Goal: Task Accomplishment & Management: Complete application form

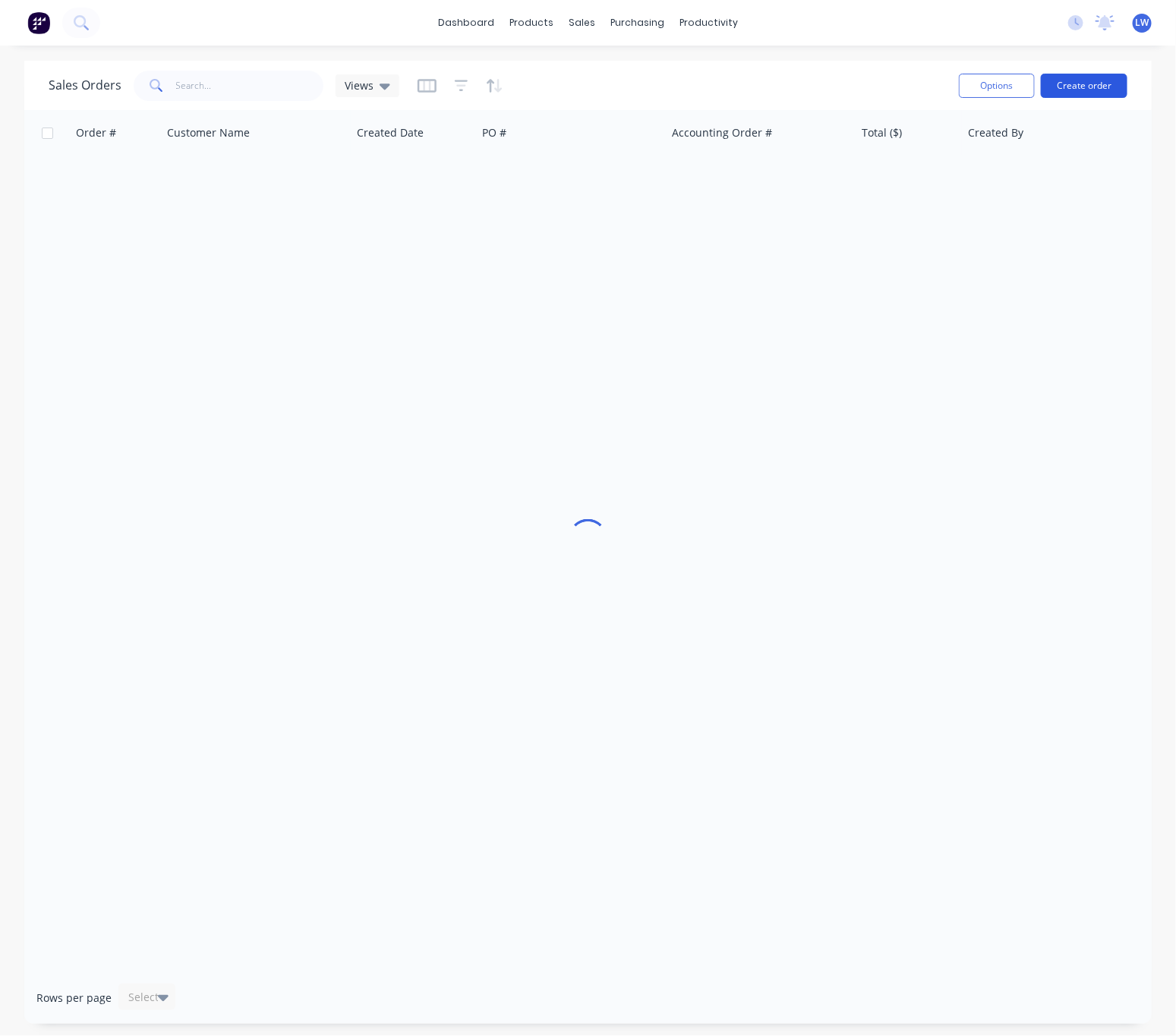
click at [1110, 82] on button "Create order" at bounding box center [1083, 85] width 86 height 25
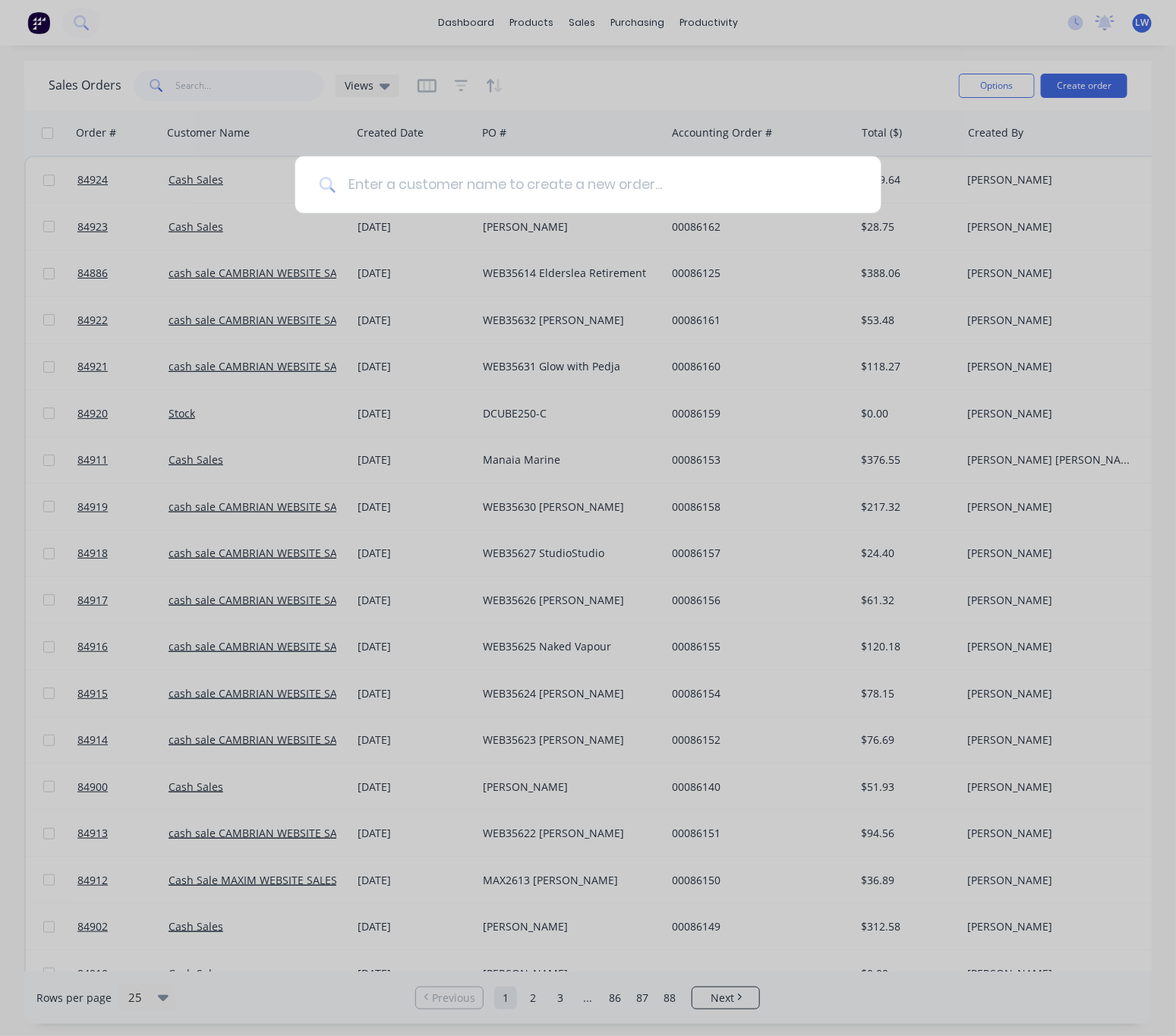
click at [429, 182] on input at bounding box center [596, 185] width 522 height 57
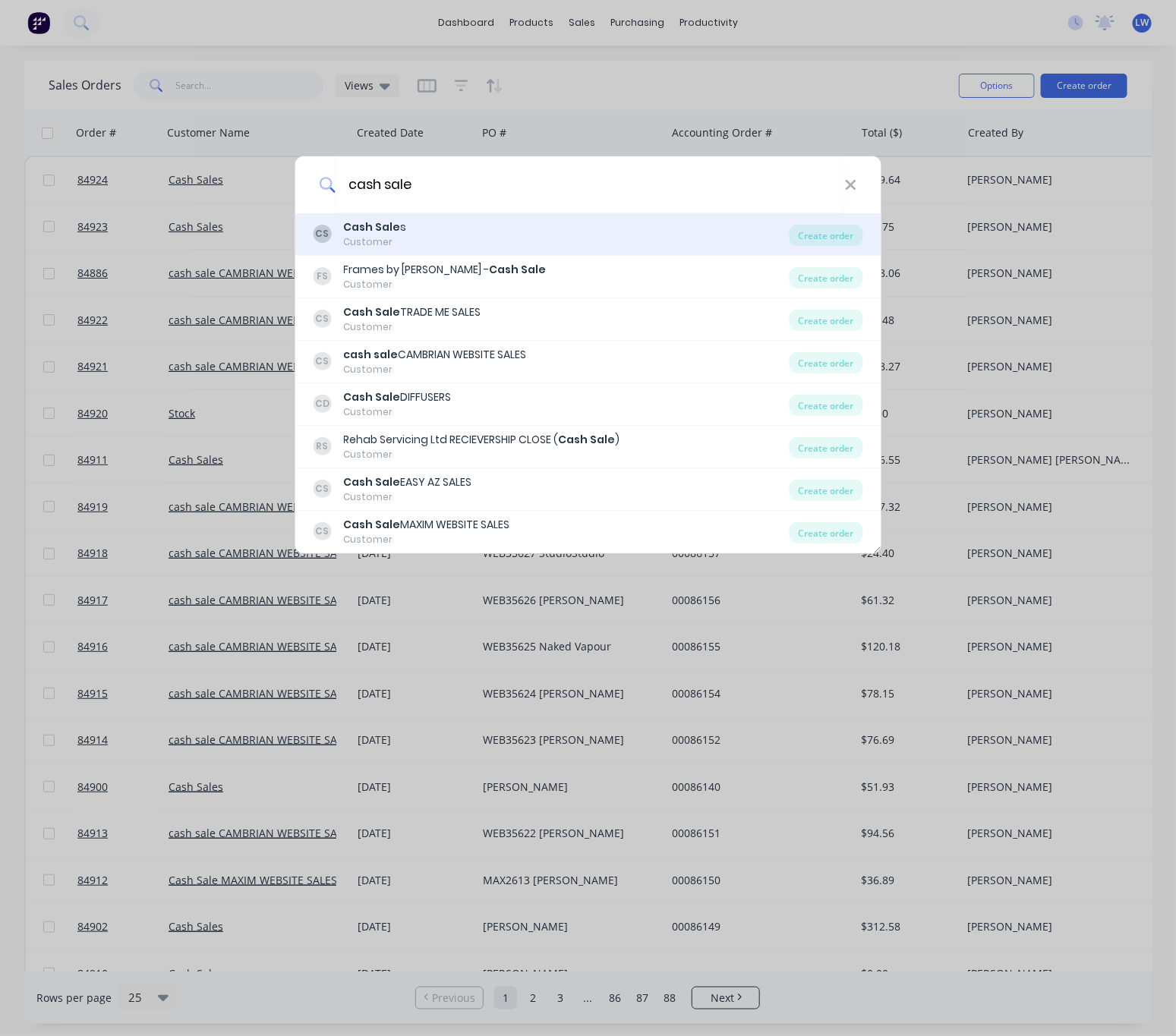
type input "cash sale"
click at [485, 233] on div "CS Cash Sale s Customer" at bounding box center [551, 233] width 476 height 29
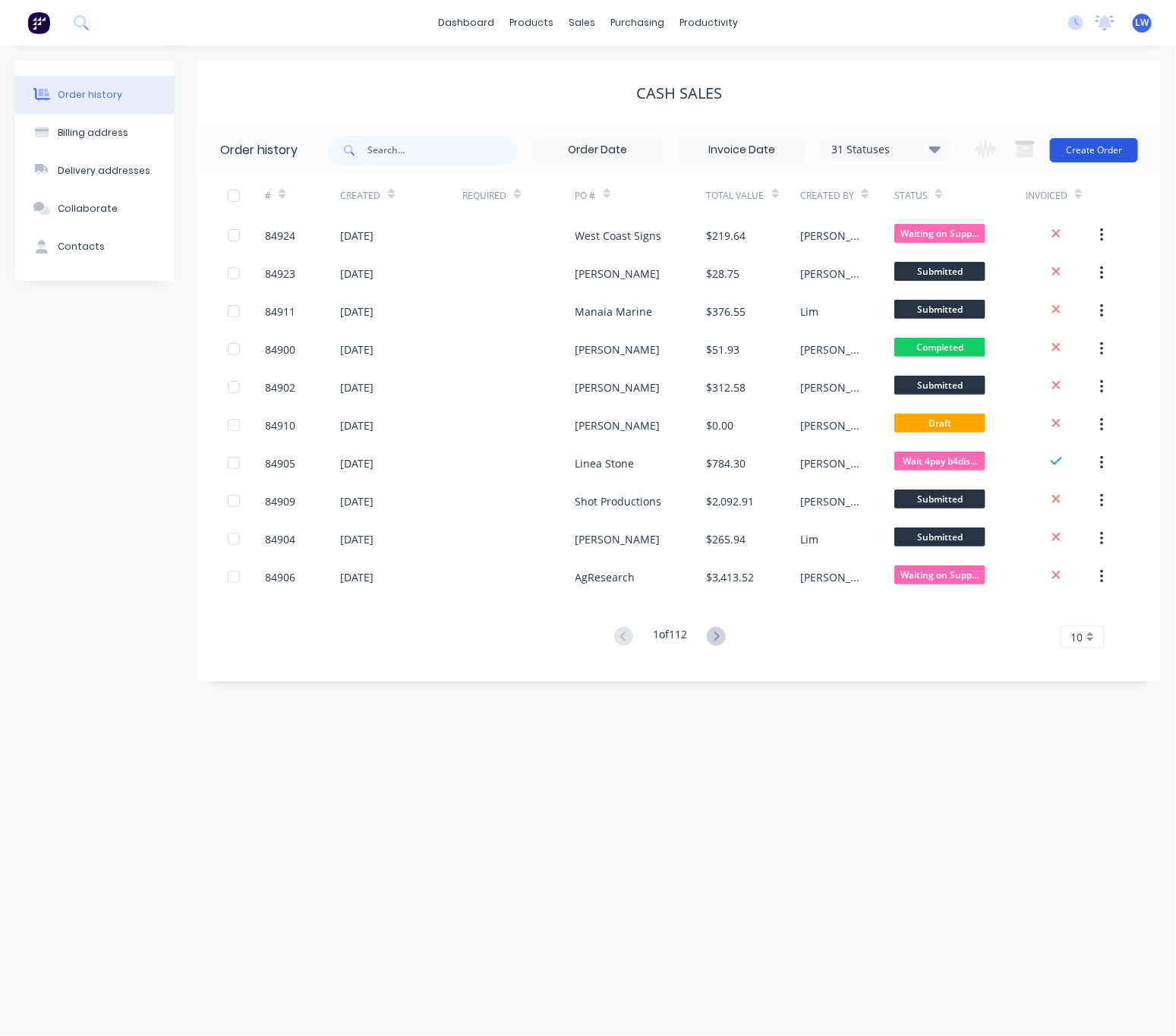
click at [1102, 151] on button "Create Order" at bounding box center [1094, 150] width 88 height 25
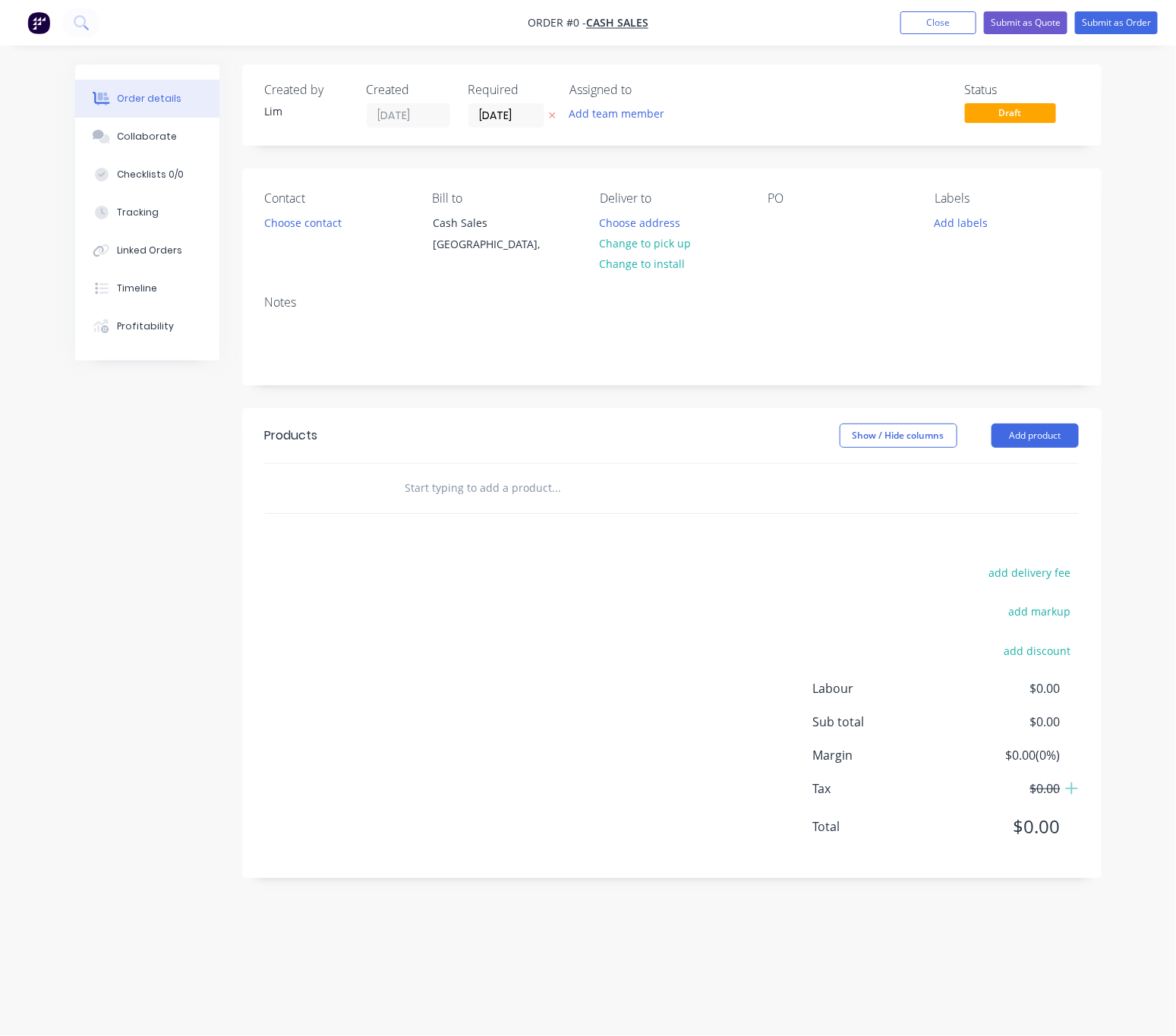
click at [549, 112] on icon "button" at bounding box center [552, 116] width 7 height 9
click at [306, 230] on button "Choose contact" at bounding box center [302, 222] width 93 height 21
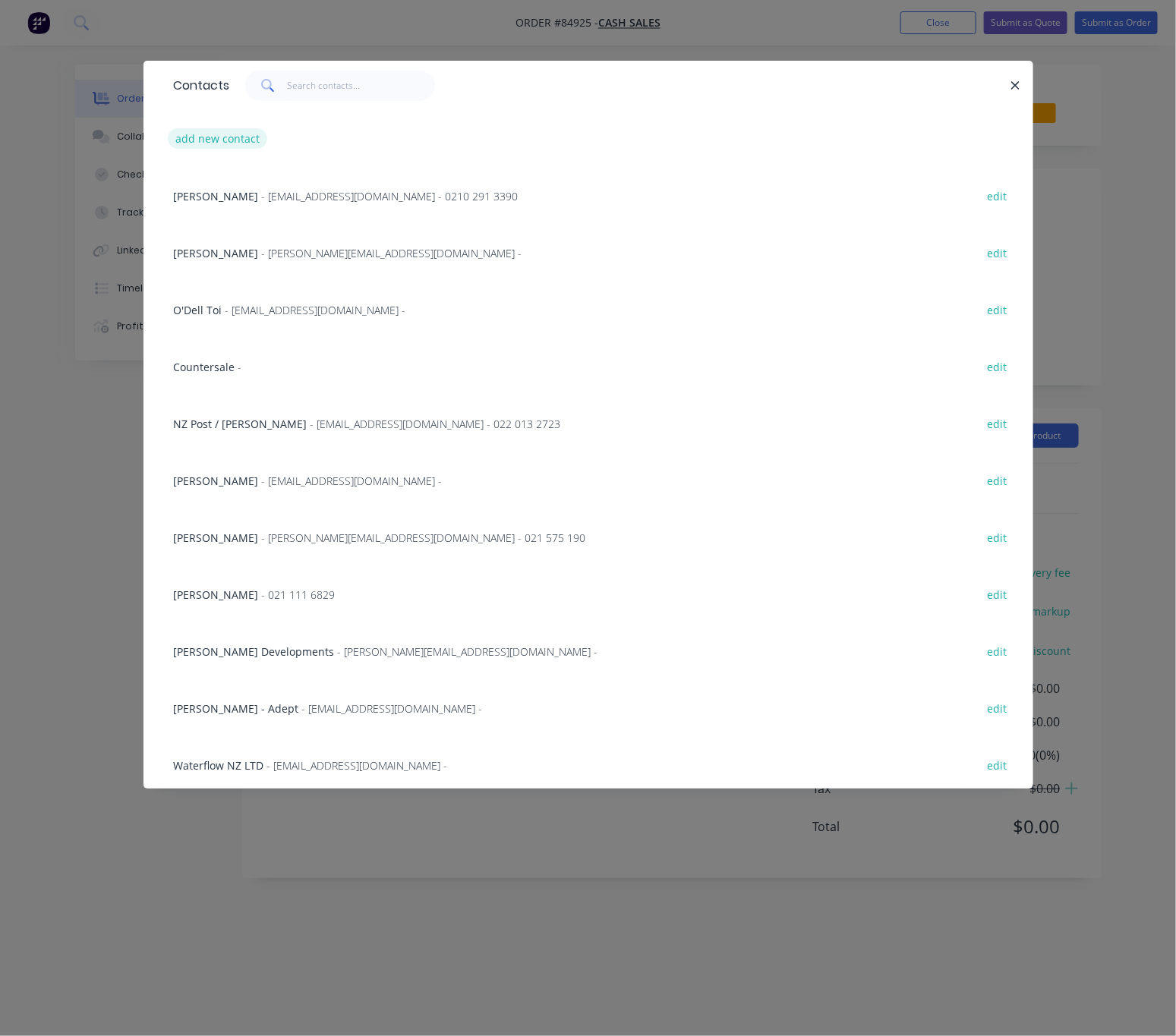
click at [222, 133] on button "add new contact" at bounding box center [218, 139] width 101 height 21
select select "NZ"
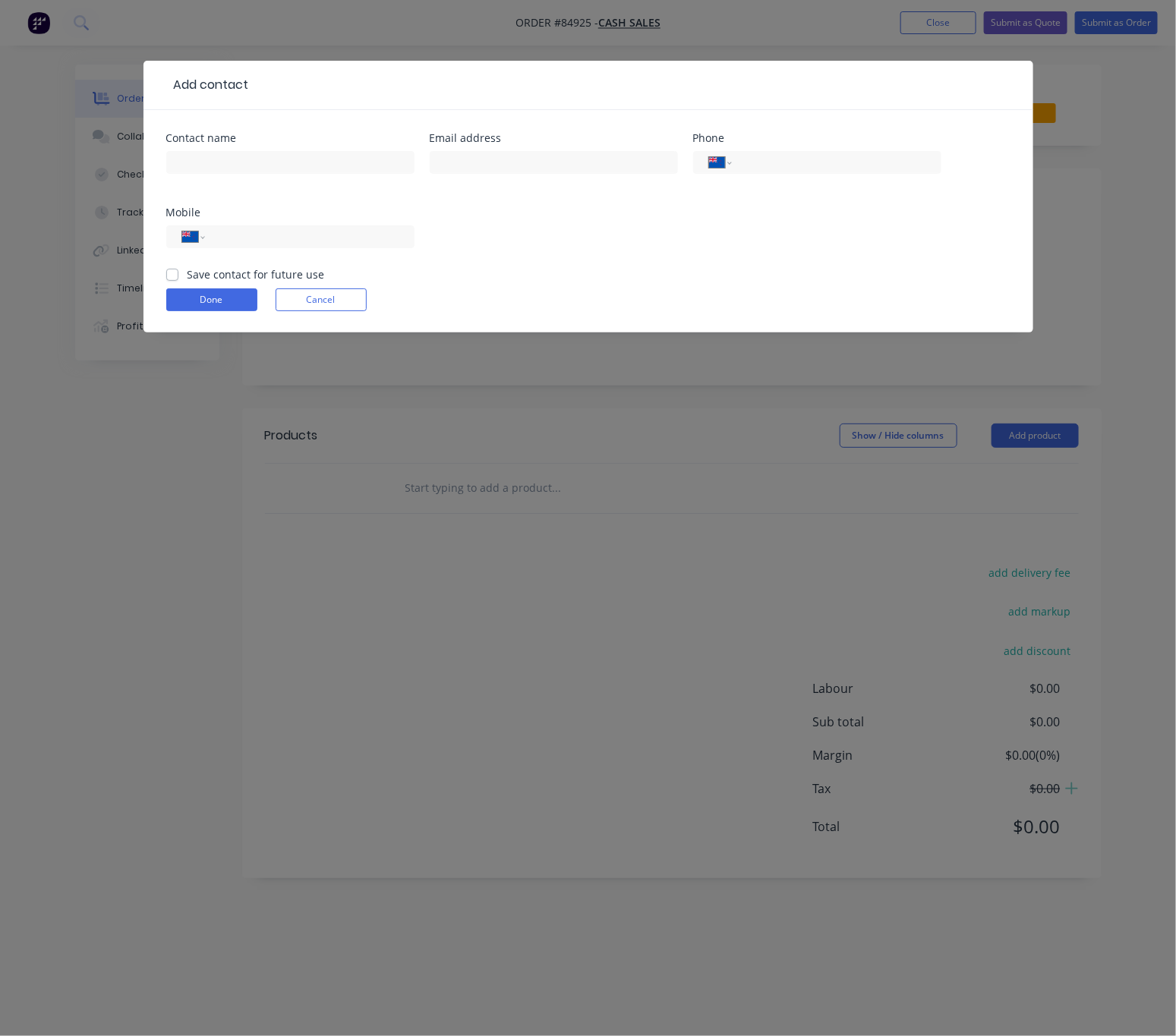
click at [252, 146] on div "Contact name" at bounding box center [290, 162] width 248 height 59
click at [253, 153] on input "text" at bounding box center [290, 162] width 248 height 23
type input "c"
type input "Cash Sale"
click at [244, 294] on button "Done" at bounding box center [211, 300] width 91 height 23
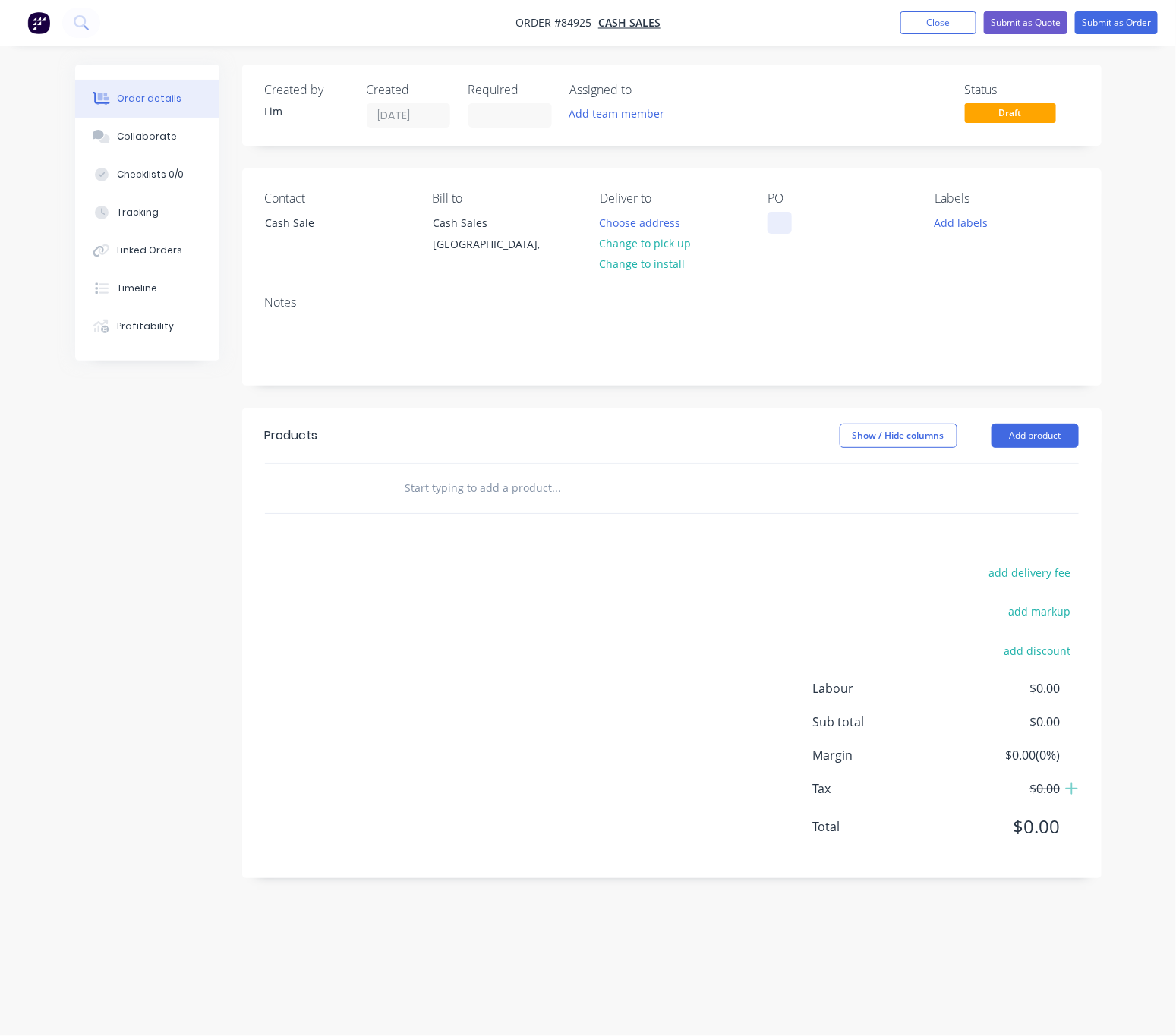
click at [784, 226] on div at bounding box center [780, 223] width 25 height 22
click at [942, 229] on button "Add labels" at bounding box center [962, 222] width 70 height 21
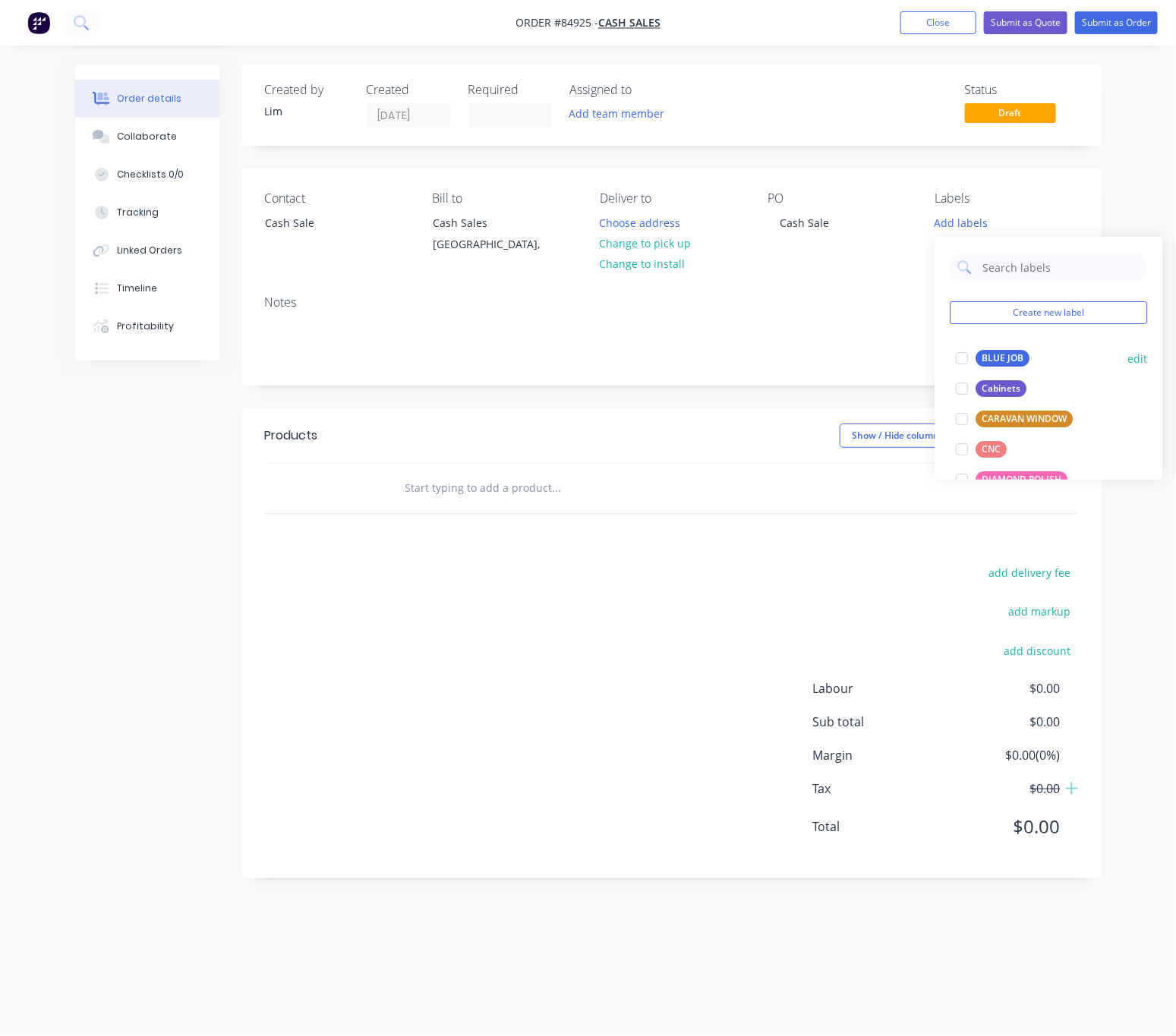
click at [1004, 360] on div "BLUE JOB" at bounding box center [1003, 358] width 54 height 17
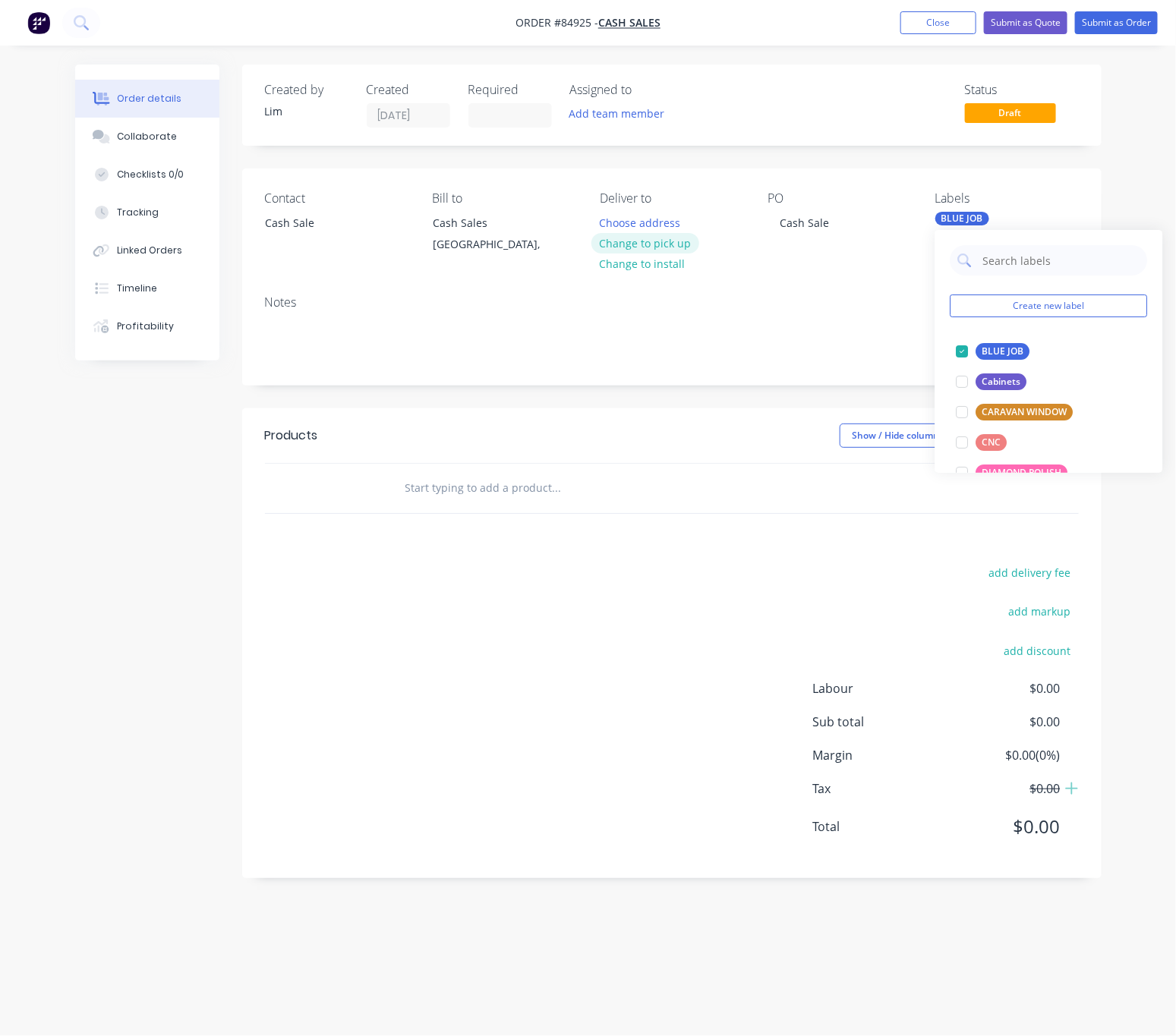
click at [668, 246] on button "Change to pick up" at bounding box center [645, 244] width 108 height 21
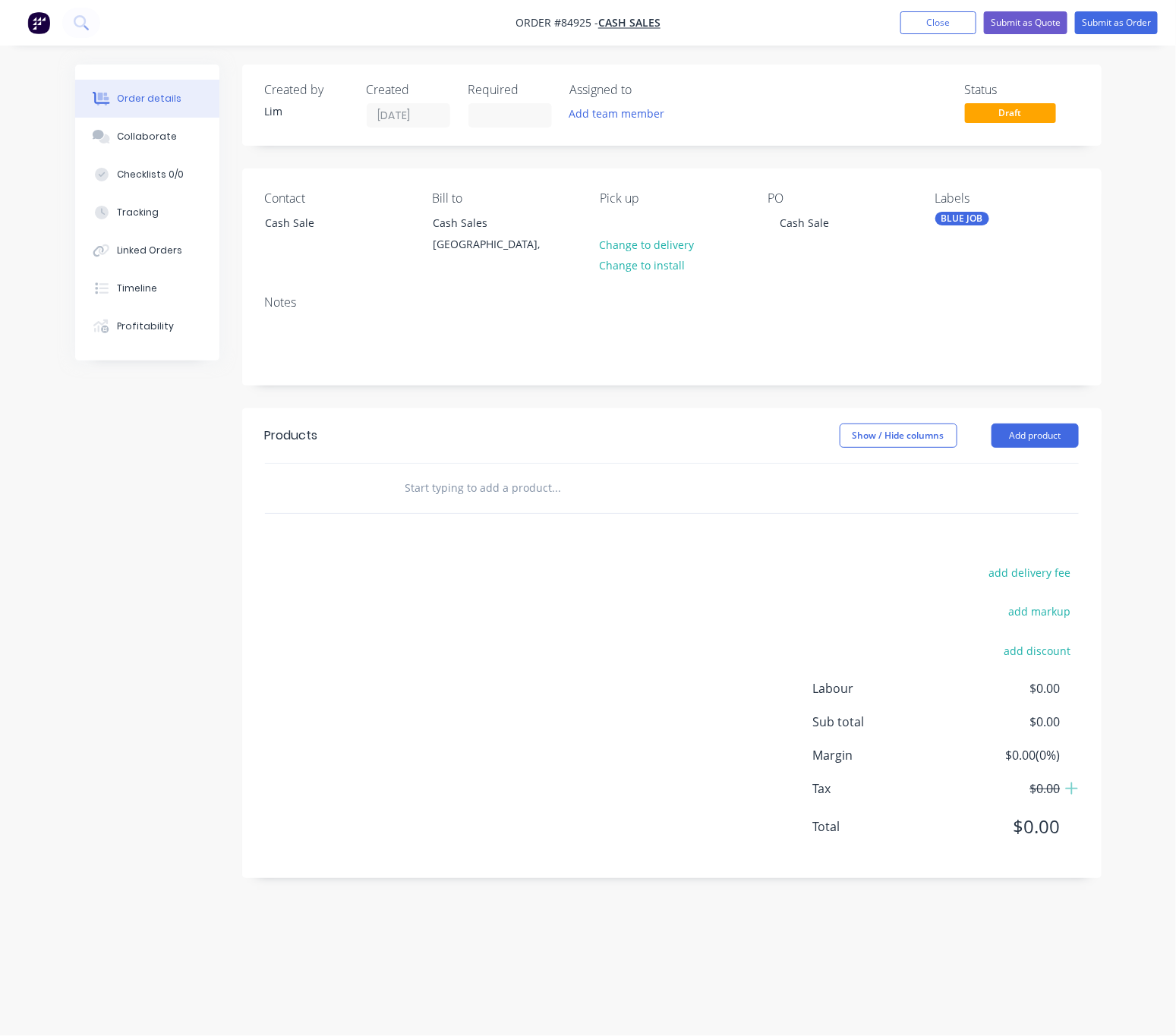
drag, startPoint x: 571, startPoint y: 602, endPoint x: 551, endPoint y: 571, distance: 36.9
click at [570, 602] on div "add delivery fee add markup add discount Labour $0.00 Sub total $0.00 Margin $0…" at bounding box center [672, 709] width 814 height 293
click at [513, 488] on input "text" at bounding box center [556, 488] width 304 height 30
click at [467, 488] on input "text" at bounding box center [556, 488] width 304 height 30
type input "c"
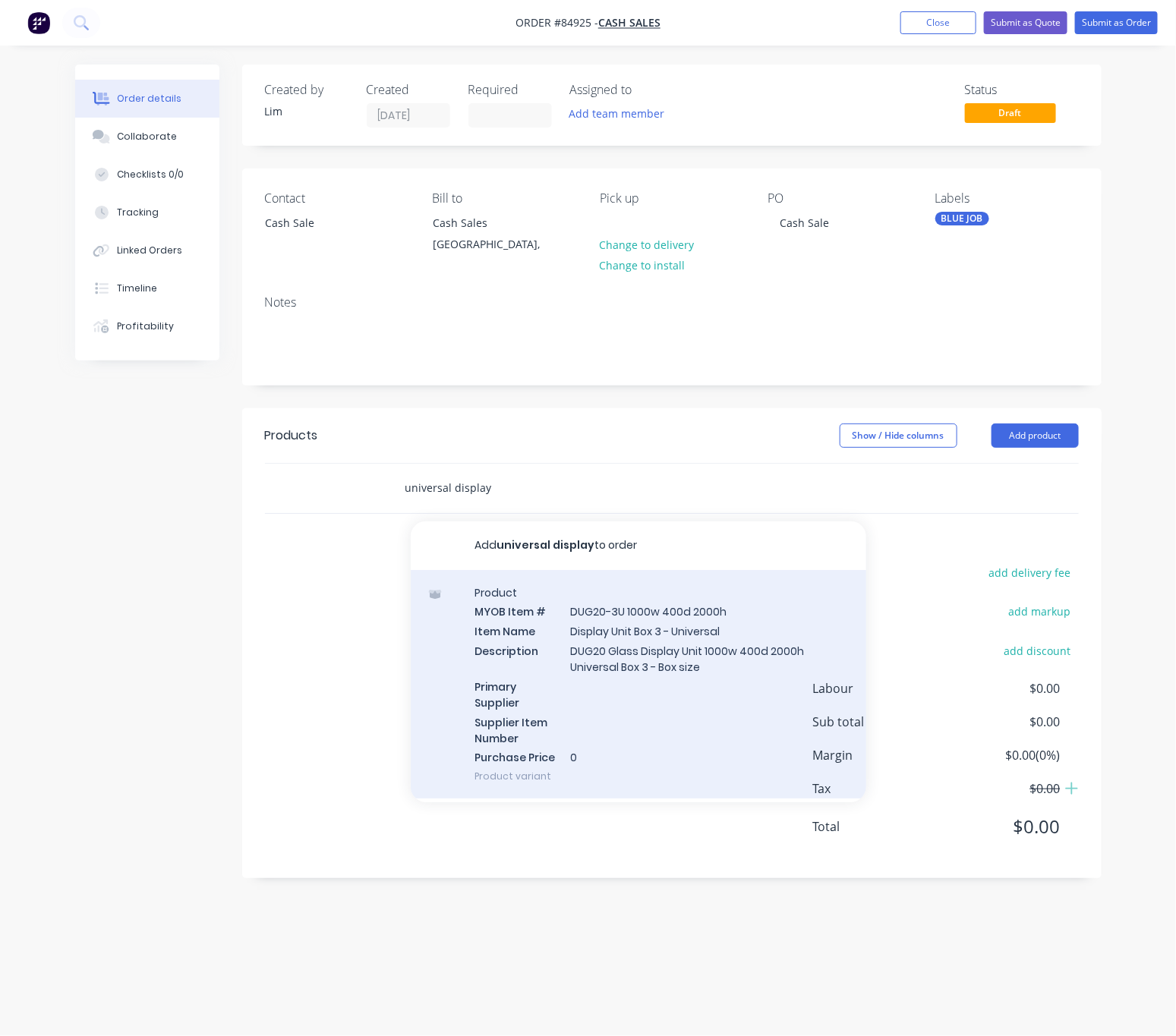
scroll to position [59, 0]
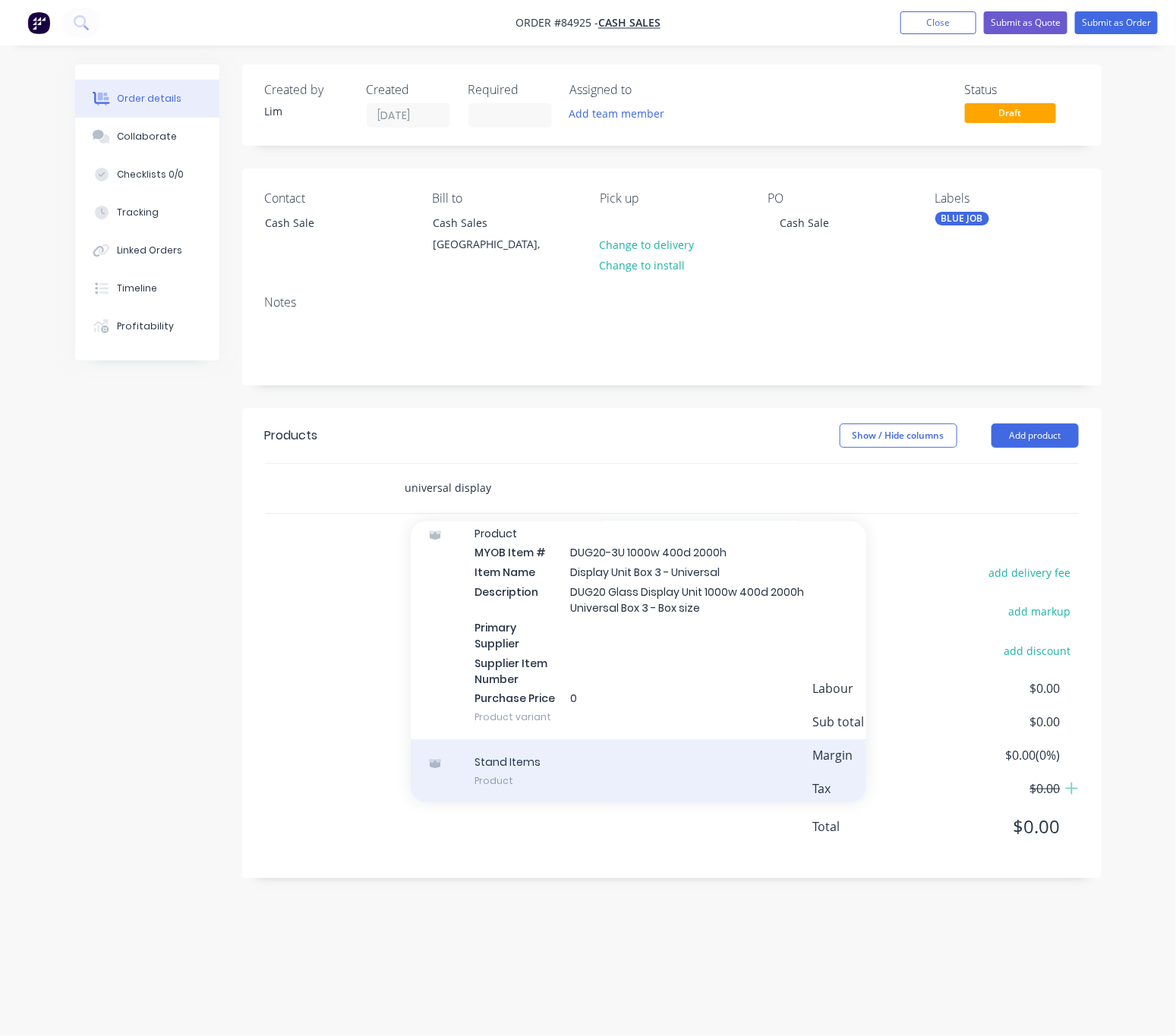
type input "universal display"
click at [668, 788] on div "Stand Items Product" at bounding box center [639, 771] width 456 height 64
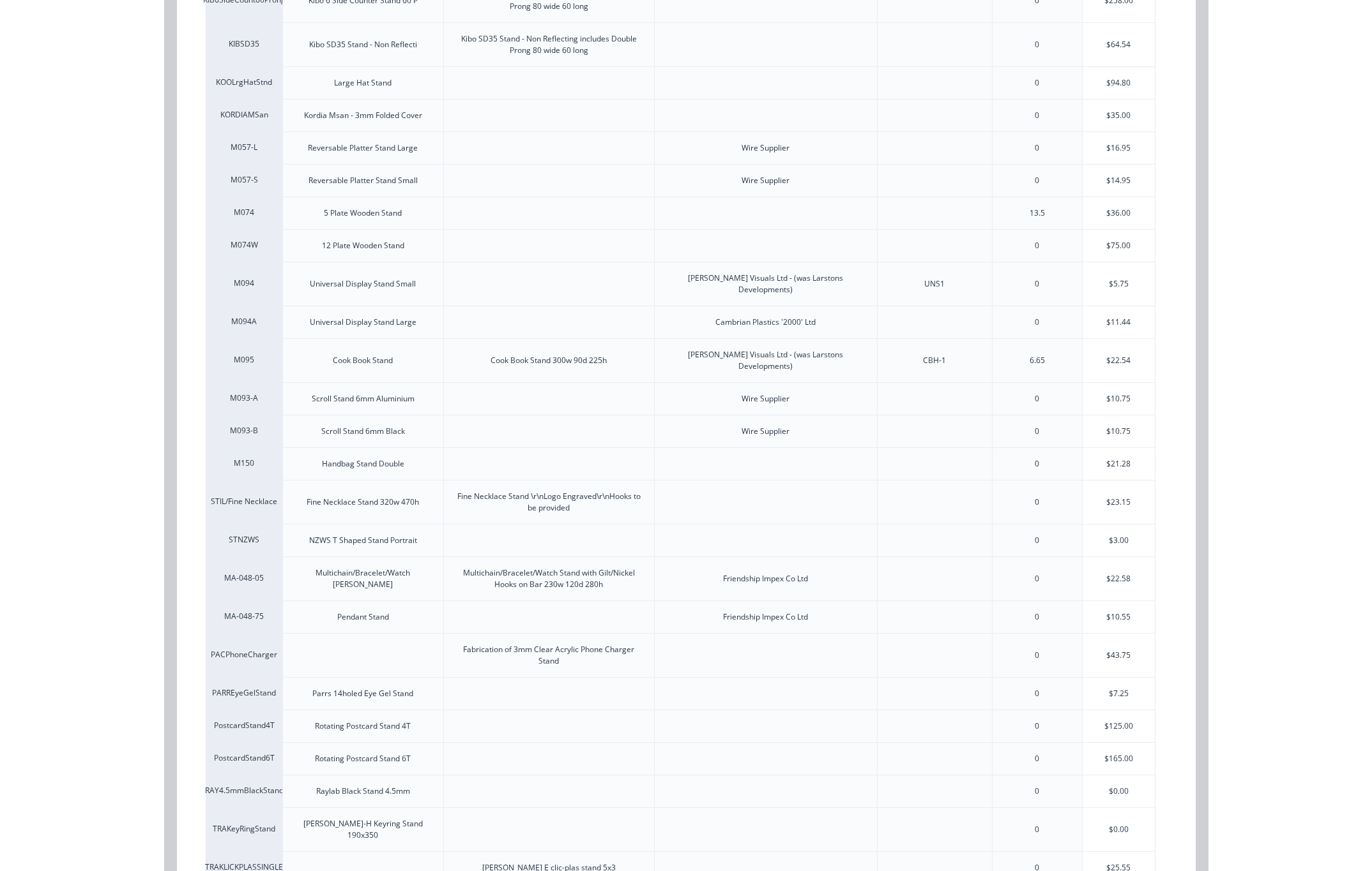
scroll to position [0, 0]
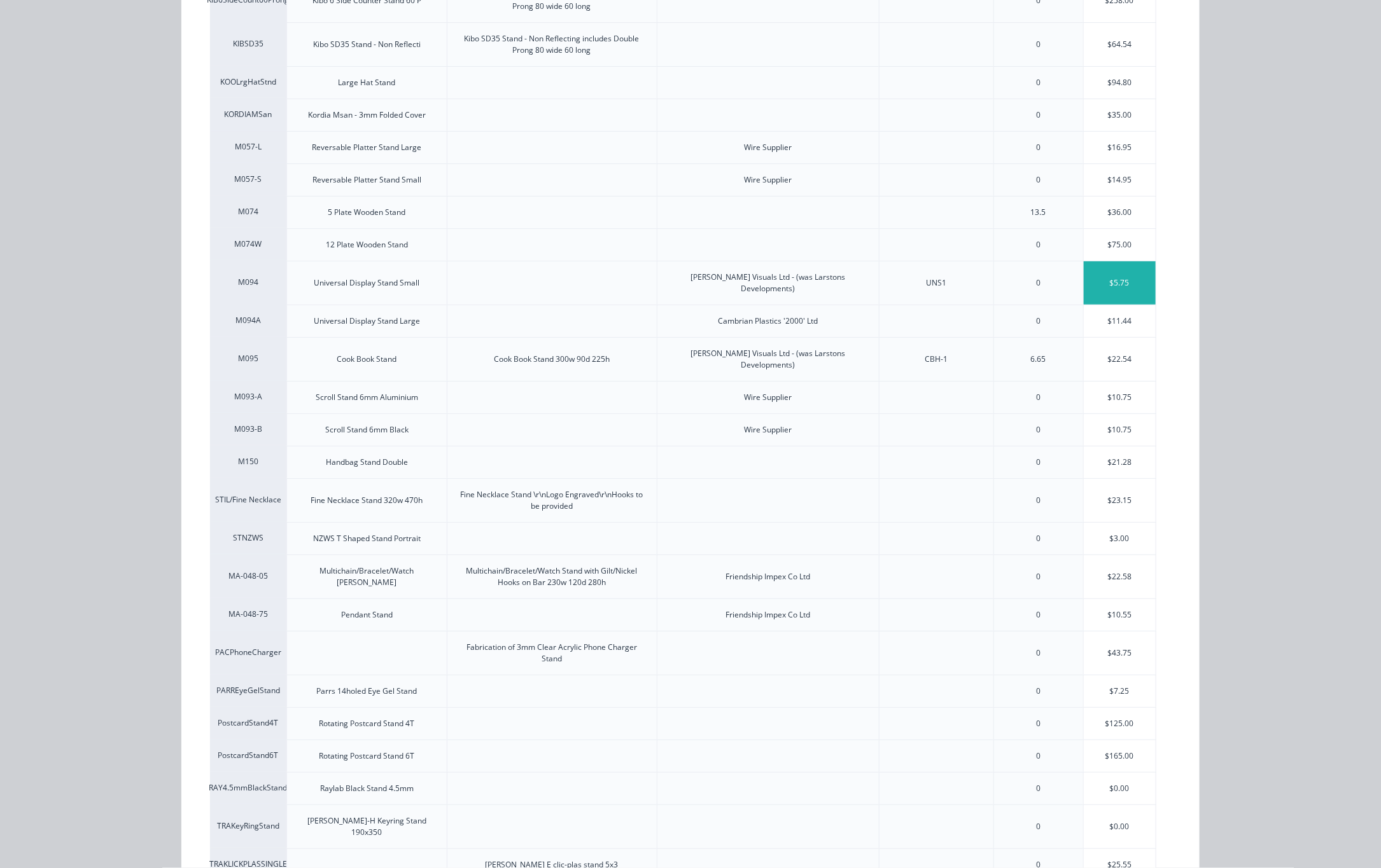
click at [985, 302] on div "$5.75" at bounding box center [1120, 282] width 72 height 43
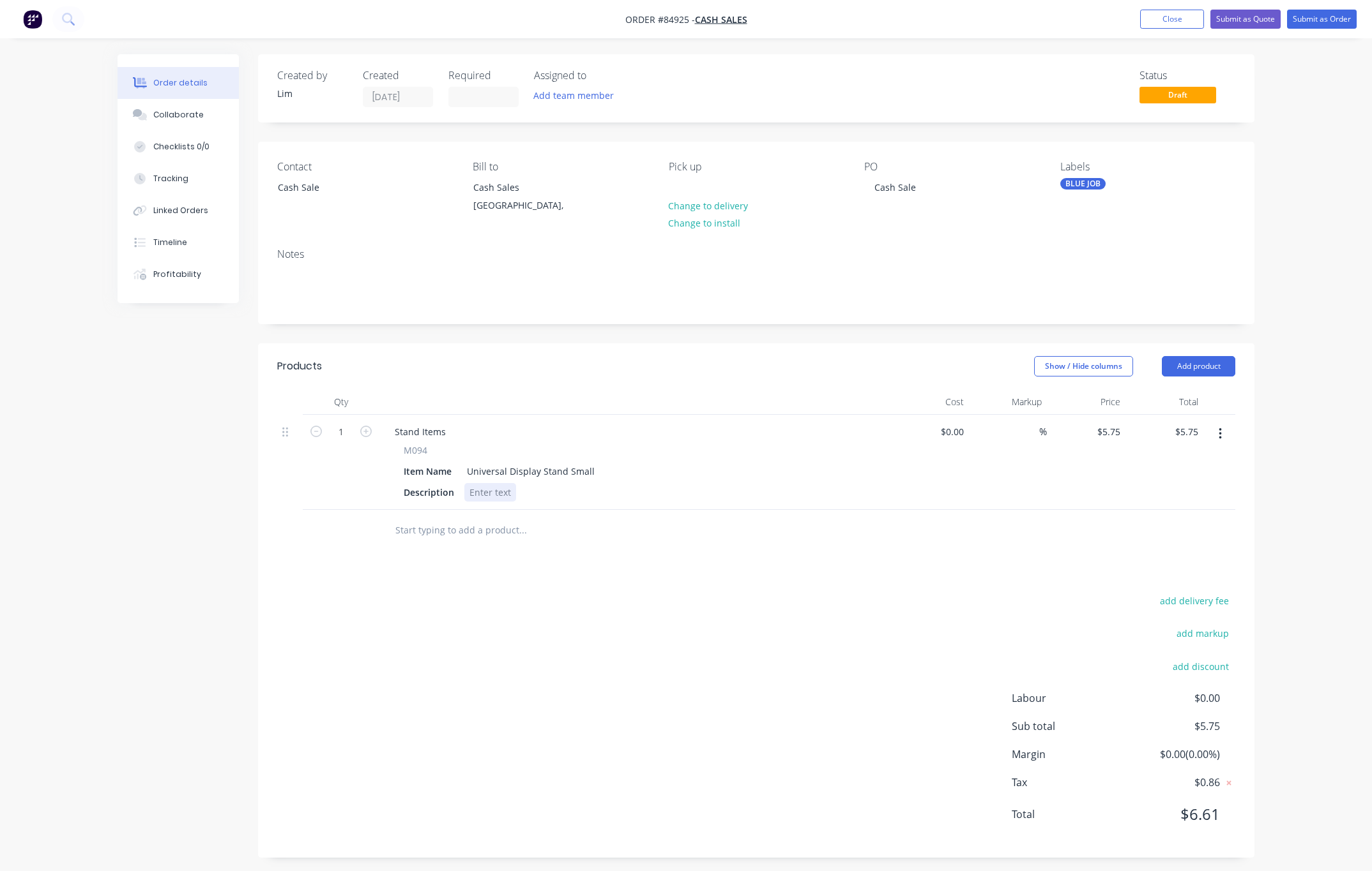
click at [485, 494] on div at bounding box center [490, 492] width 52 height 19
drag, startPoint x: 590, startPoint y: 580, endPoint x: 582, endPoint y: 583, distance: 8.5
click at [588, 580] on div "Products Show / Hide columns Add product Qty Cost Markup Price Total 1 Stand It…" at bounding box center [756, 600] width 996 height 514
drag, startPoint x: 338, startPoint y: 428, endPoint x: 373, endPoint y: 454, distance: 43.6
click at [338, 429] on input "1" at bounding box center [341, 432] width 33 height 19
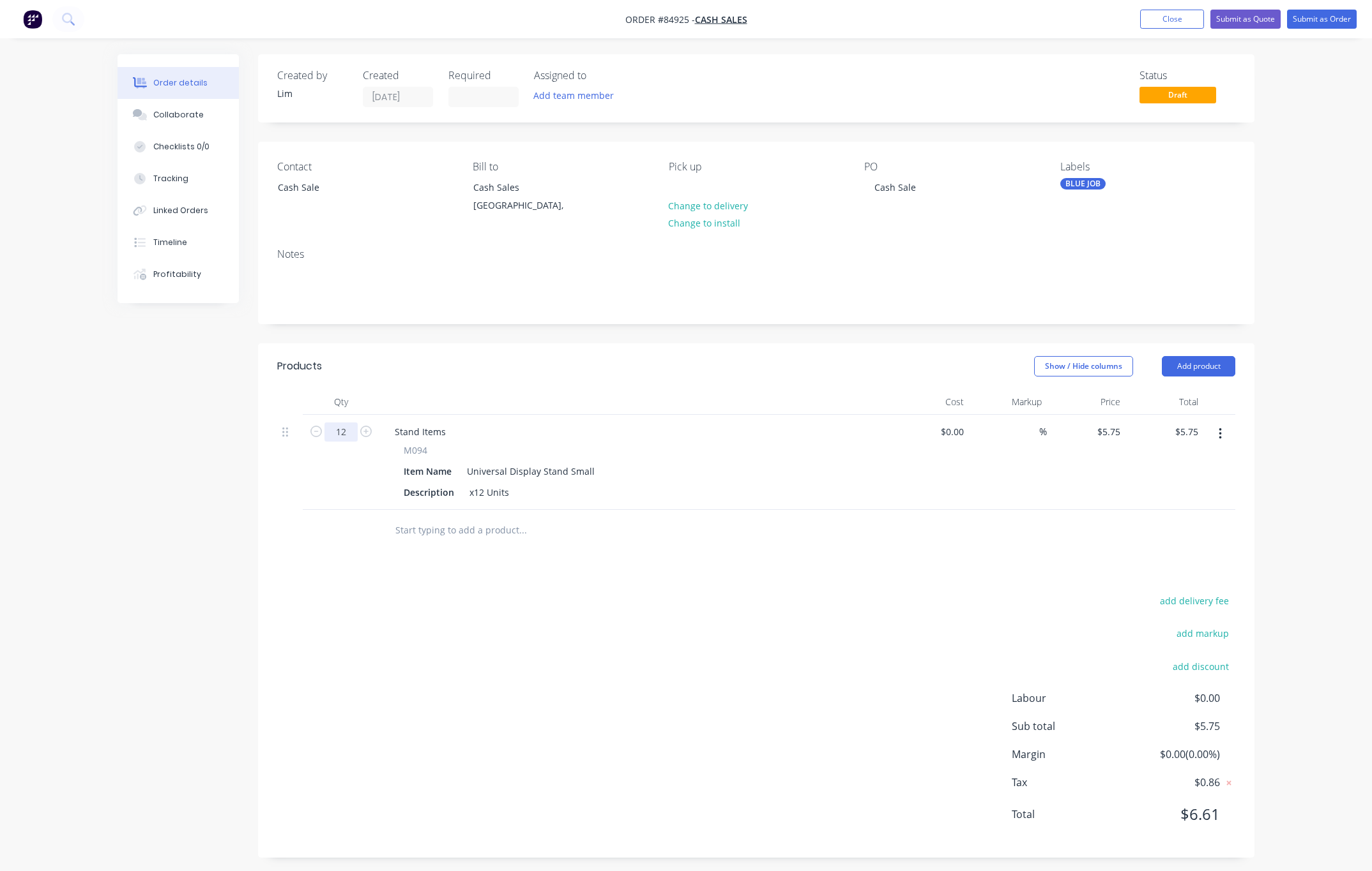
type input "12"
type input "$69.00"
click at [533, 596] on div "add delivery fee add markup add discount Labour $0.00 Sub total $5.75 Margin $0…" at bounding box center [756, 715] width 958 height 246
click at [483, 494] on div "x12 Units" at bounding box center [489, 492] width 50 height 19
drag, startPoint x: 496, startPoint y: 491, endPoint x: 411, endPoint y: 492, distance: 85.0
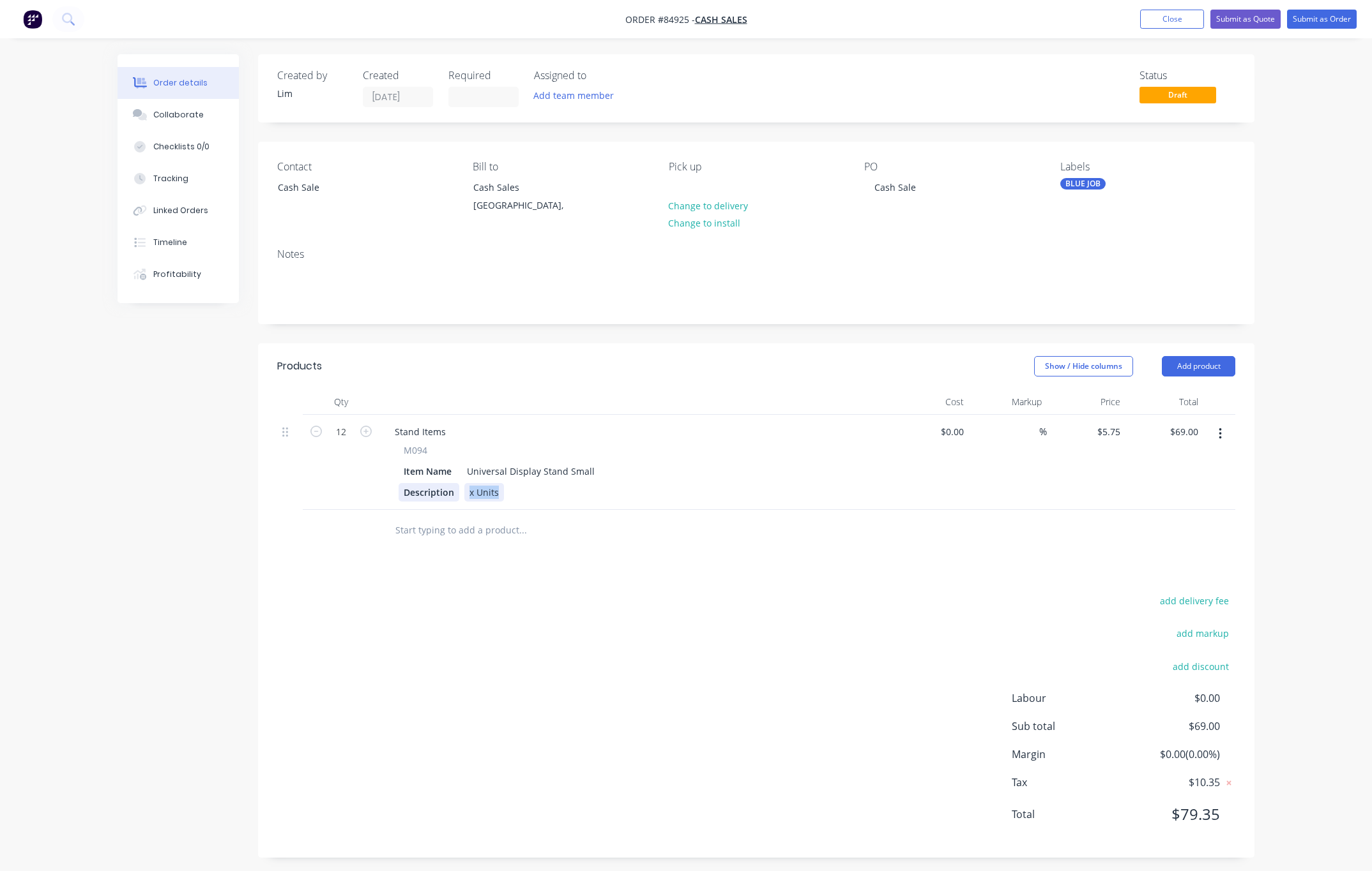
click at [413, 491] on div "Description x Units" at bounding box center [632, 492] width 467 height 19
click at [567, 681] on div "add delivery fee add markup add discount Labour $0.00 Sub total $69.00 Margin $…" at bounding box center [756, 715] width 958 height 246
click at [763, 783] on div "add delivery fee add markup add discount Labour $0.00 Sub total $69.00 Margin $…" at bounding box center [756, 715] width 958 height 246
click at [989, 21] on button "Submit as Order" at bounding box center [1321, 19] width 70 height 19
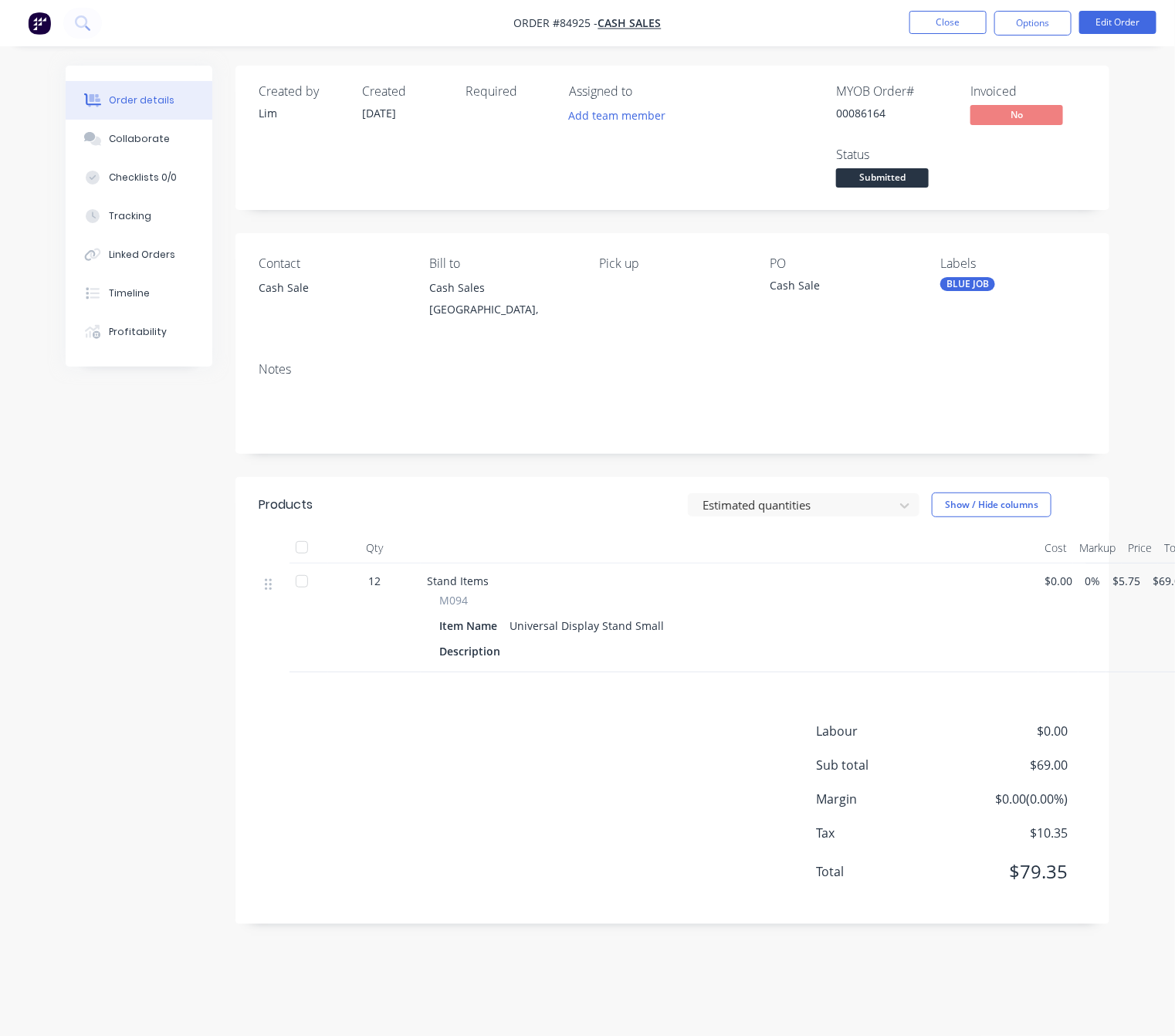
drag, startPoint x: 1040, startPoint y: 30, endPoint x: 1040, endPoint y: 42, distance: 12.0
click at [1040, 28] on button "Options" at bounding box center [1033, 23] width 77 height 25
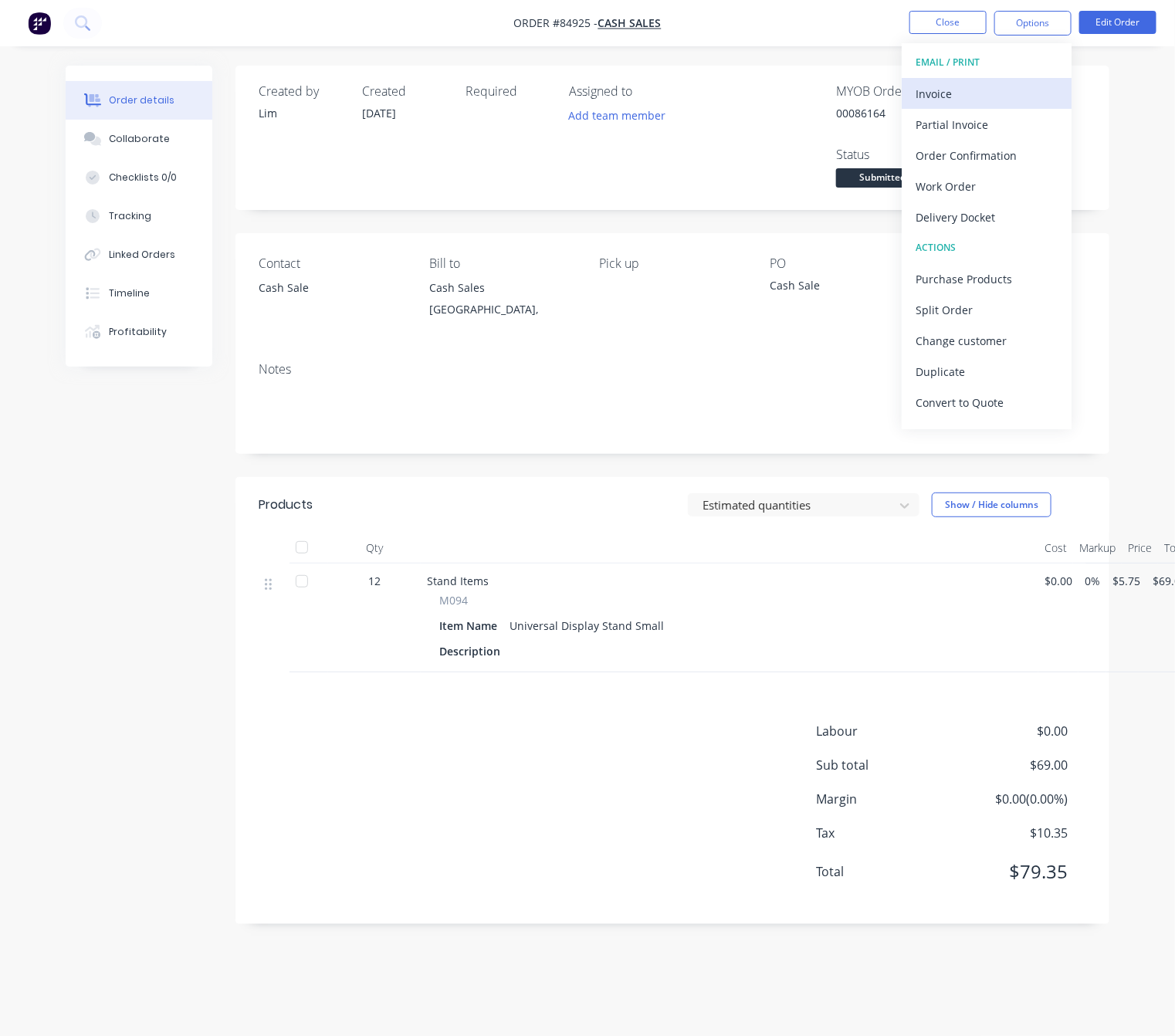
click at [1037, 85] on div "Invoice" at bounding box center [987, 94] width 142 height 23
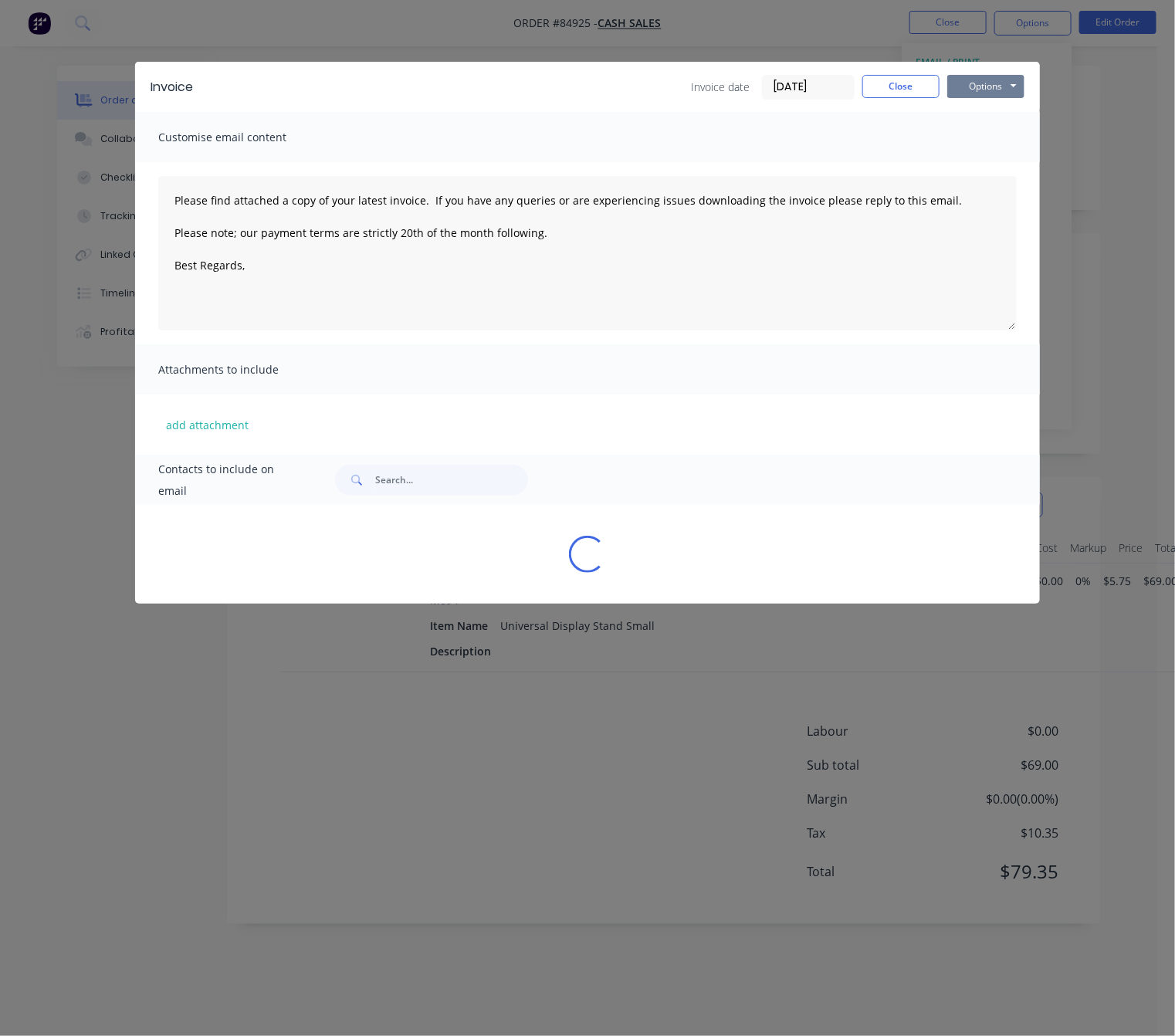
click at [1010, 79] on button "Options" at bounding box center [986, 86] width 77 height 23
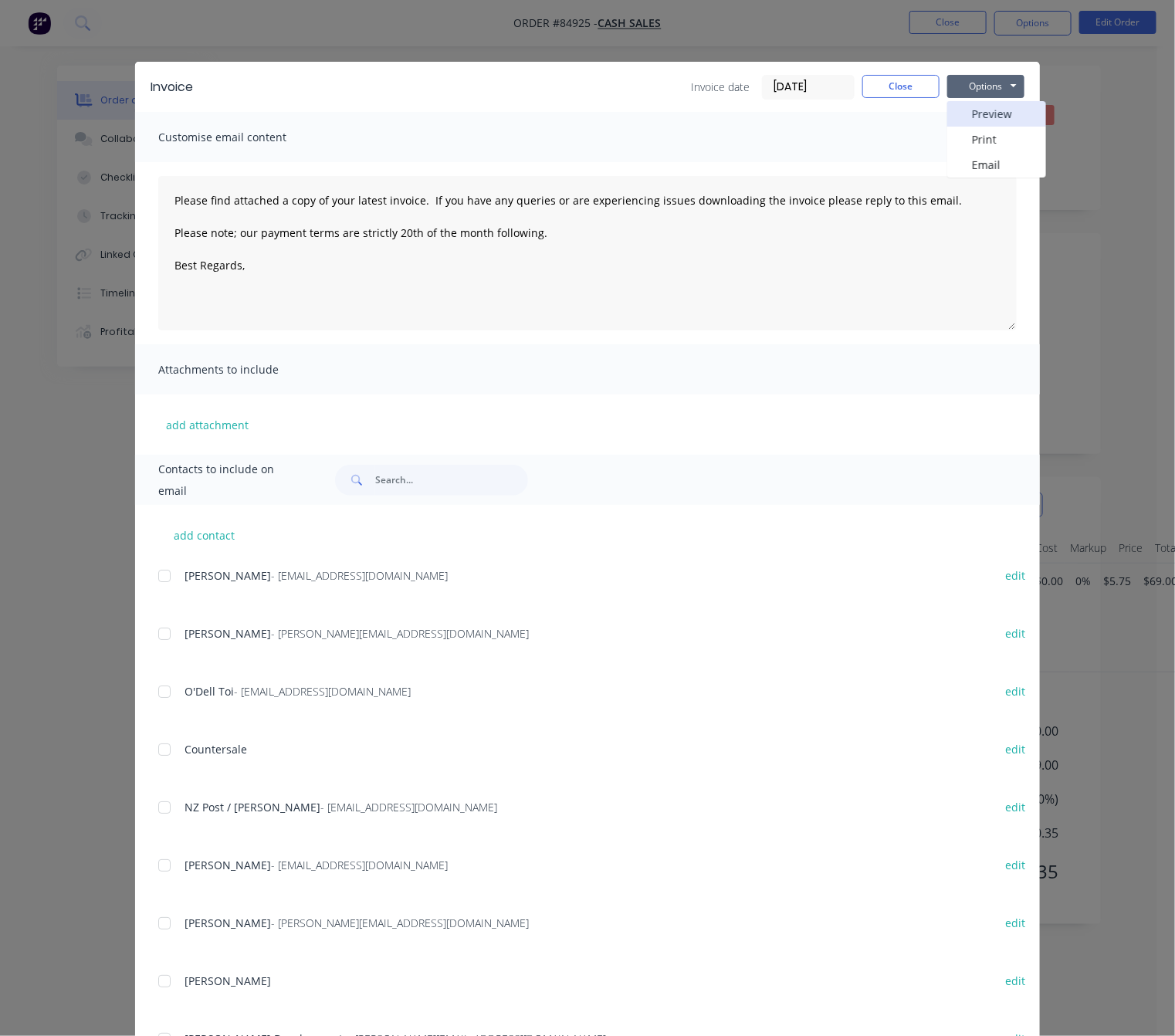
click at [1005, 121] on button "Preview" at bounding box center [996, 114] width 99 height 26
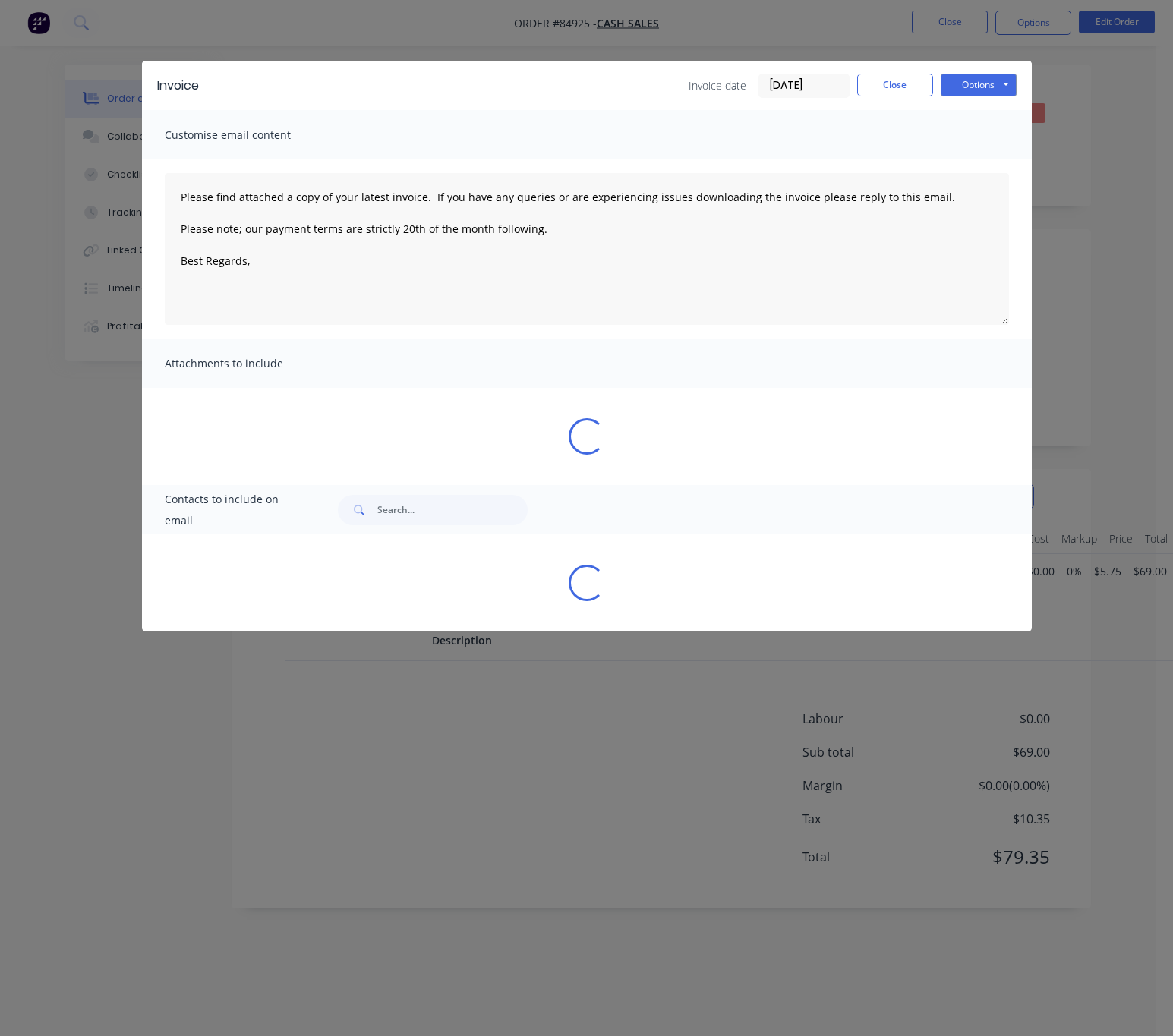
type textarea "Please find attached a copy of your latest invoice. If you have any queries or …"
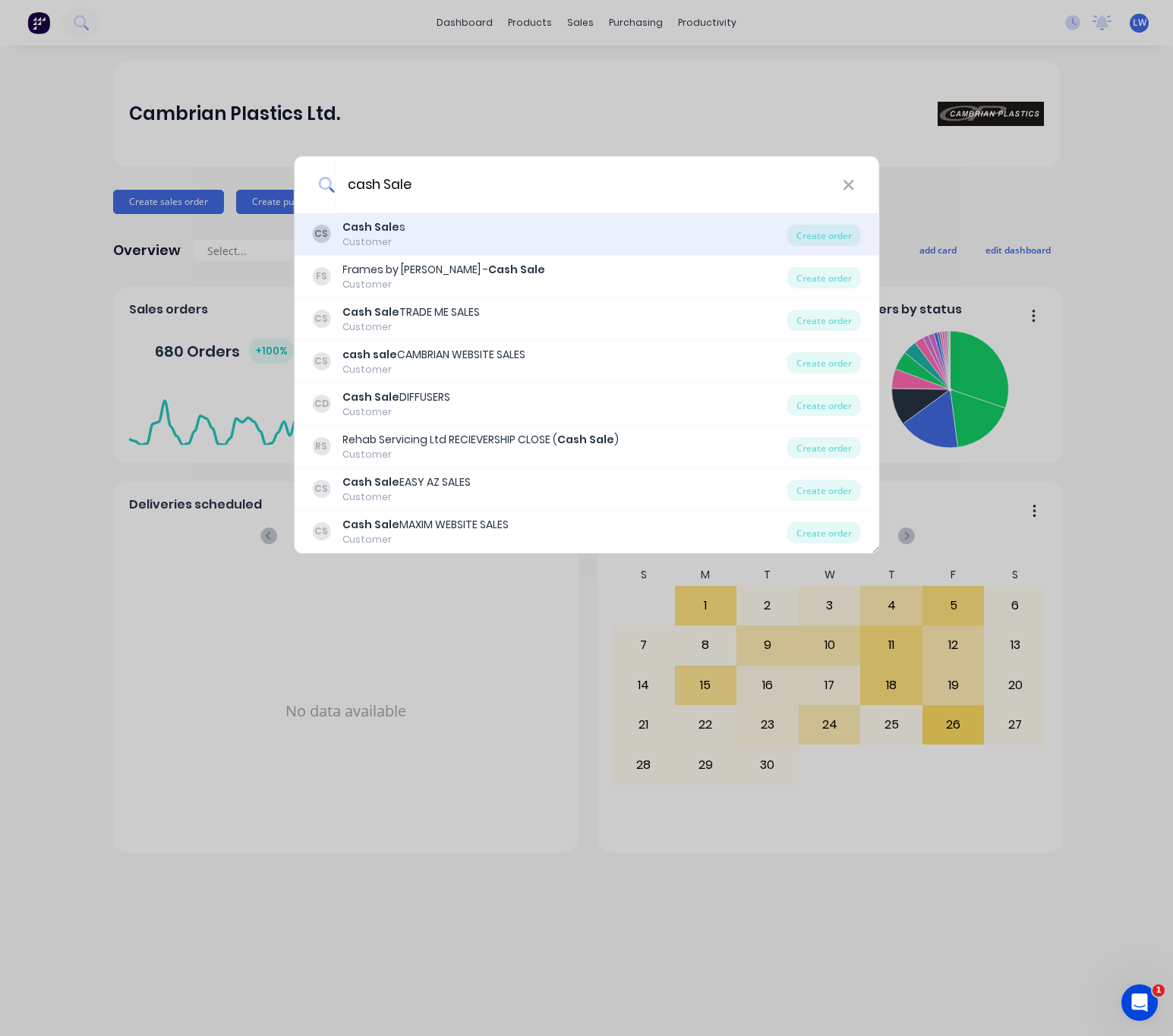
type input "cash Sale"
click at [524, 237] on div "CS Cash Sale s Customer" at bounding box center [549, 233] width 476 height 29
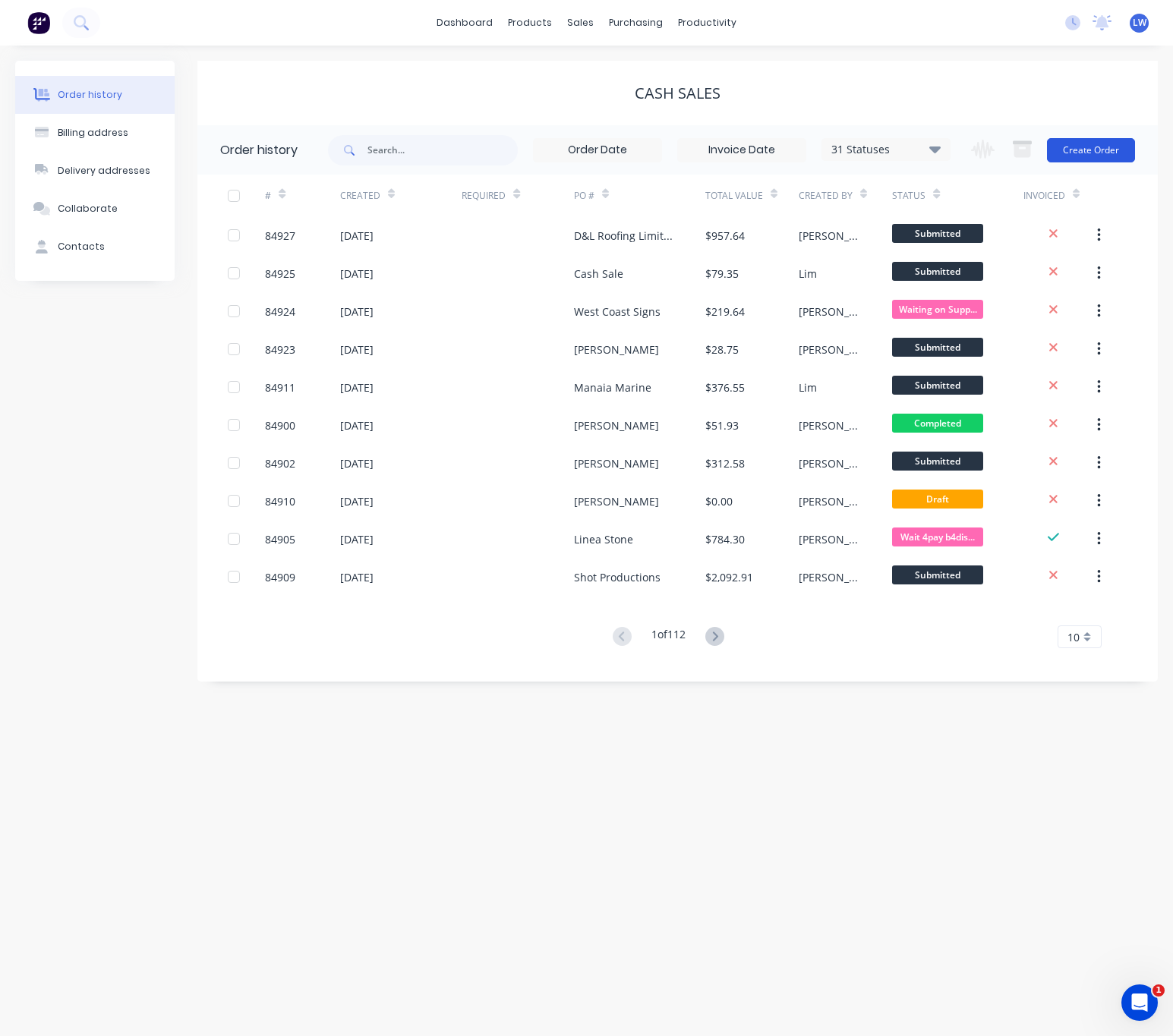
click at [1091, 151] on button "Create Order" at bounding box center [1091, 150] width 88 height 25
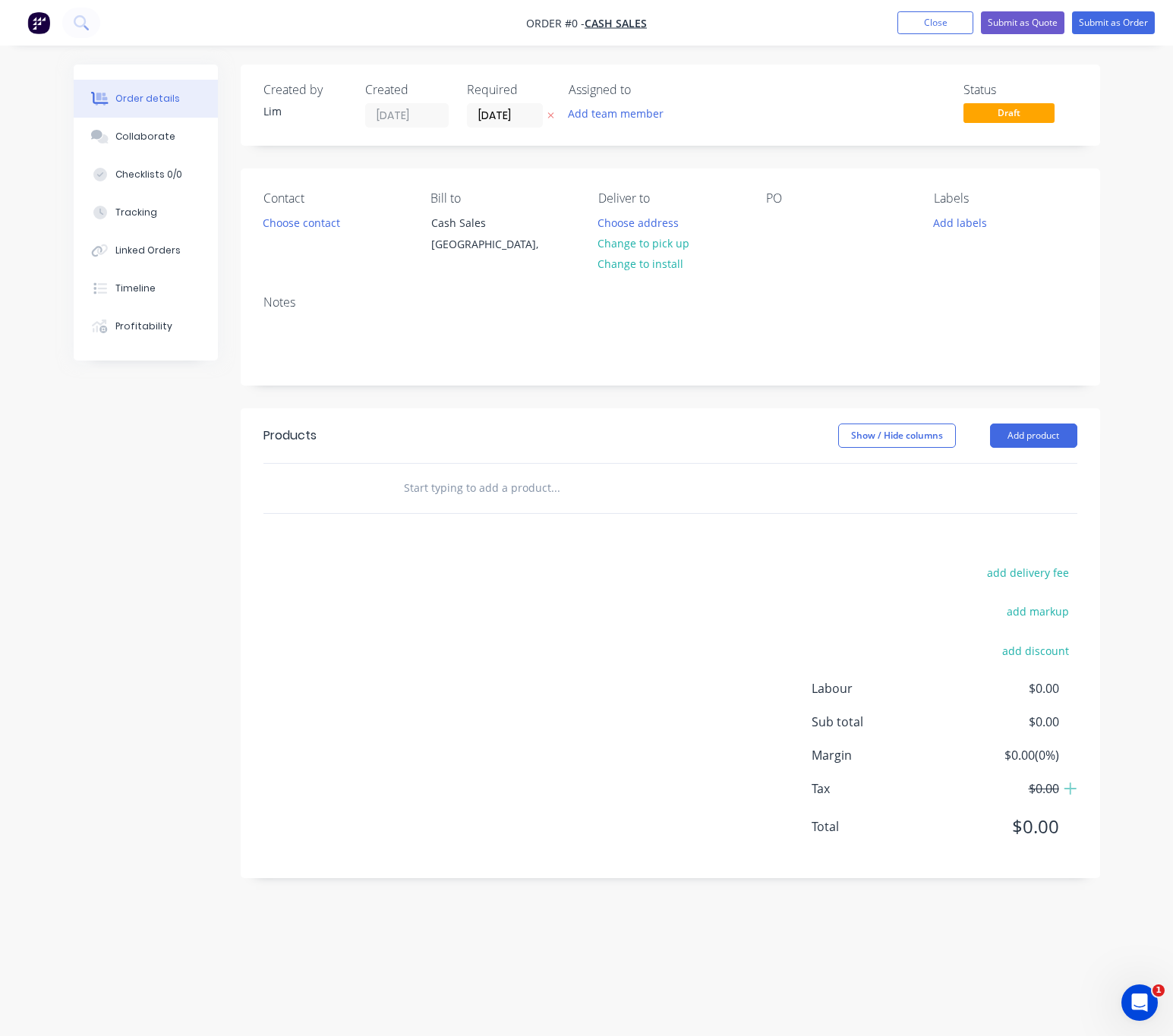
click at [551, 115] on icon "button" at bounding box center [551, 116] width 6 height 6
click at [326, 219] on button "Choose contact" at bounding box center [301, 222] width 93 height 21
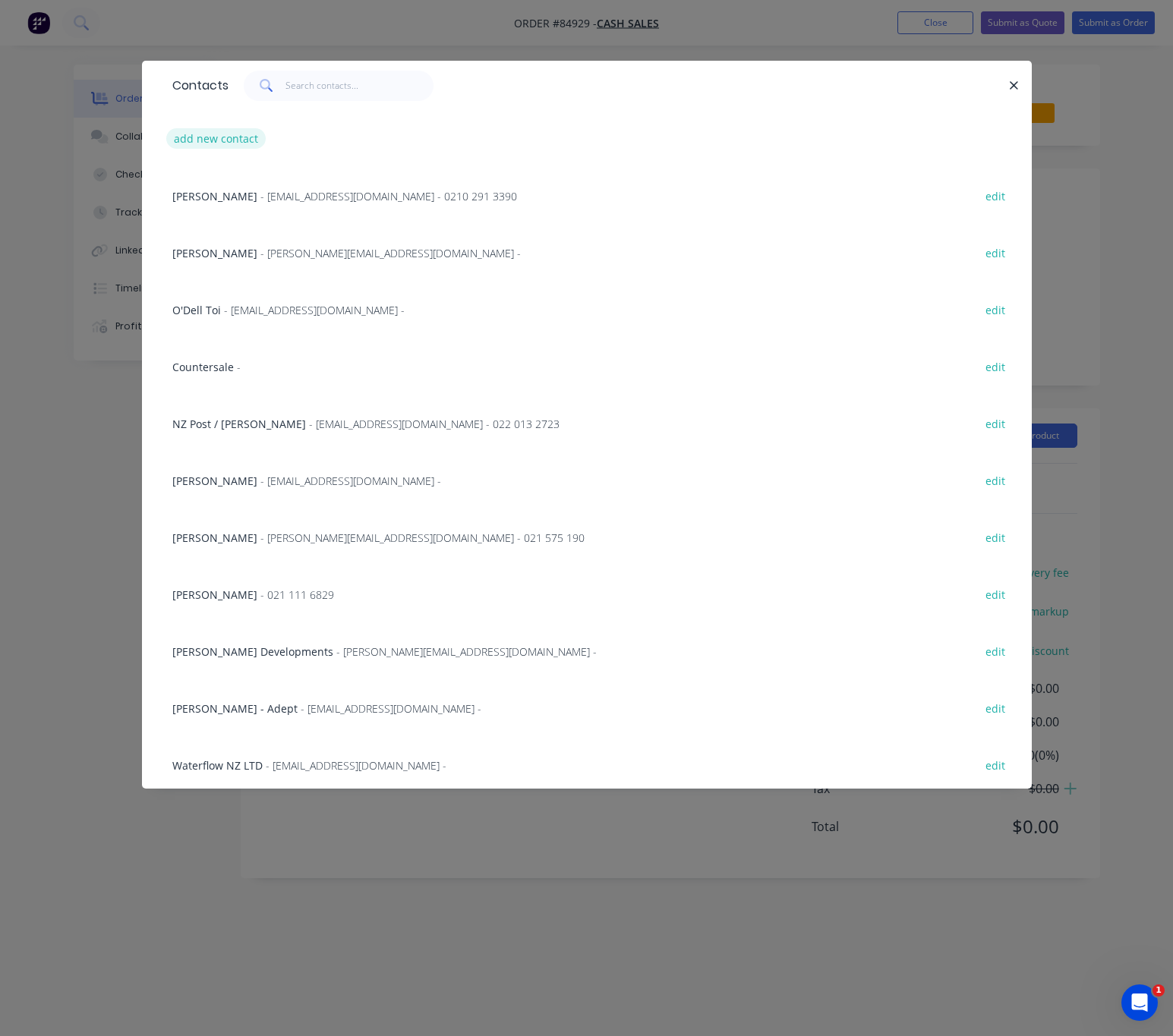
click at [221, 148] on button "add new contact" at bounding box center [216, 139] width 101 height 21
select select "NZ"
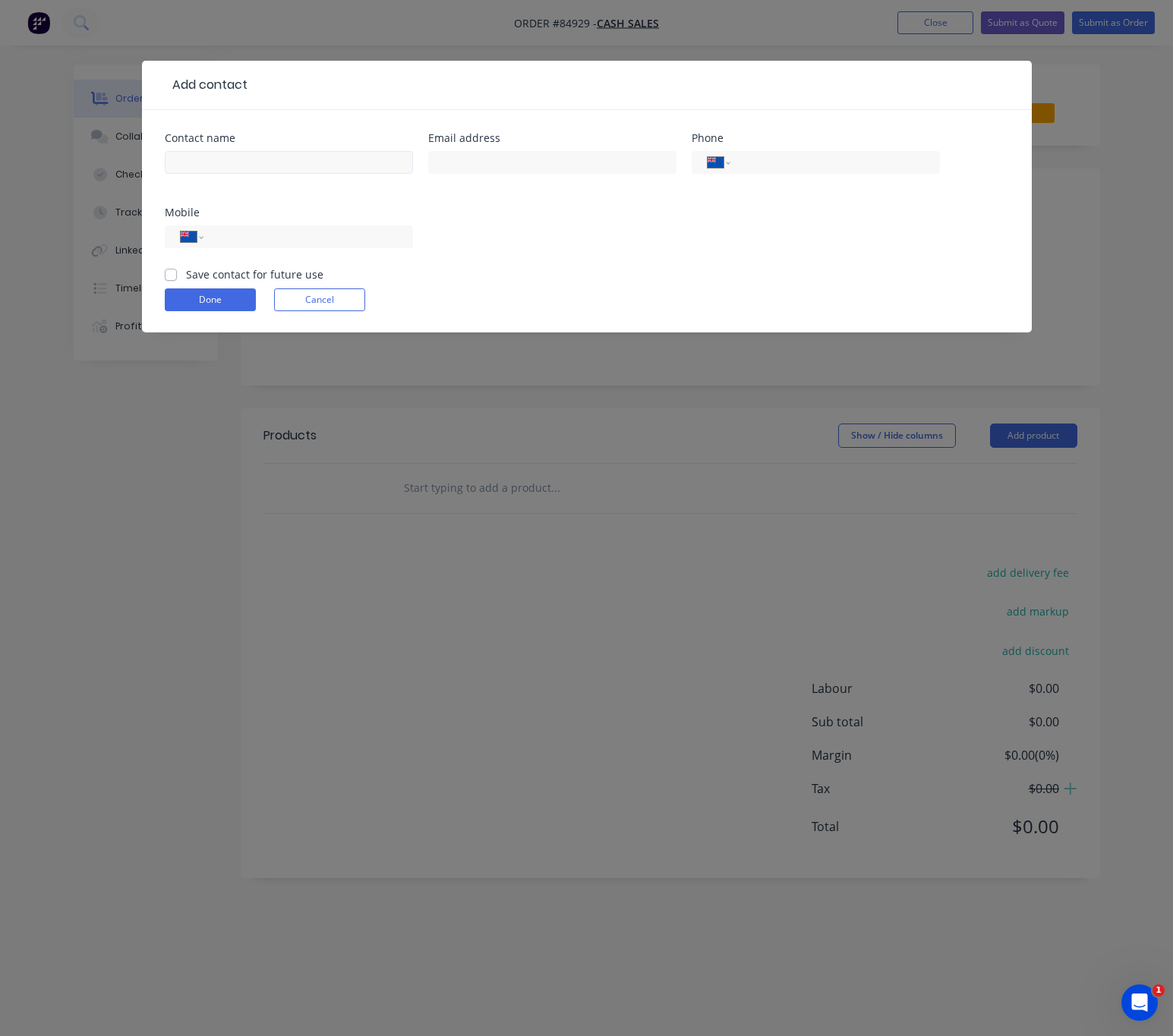
click at [231, 150] on div at bounding box center [289, 169] width 249 height 45
click at [237, 158] on input "text" at bounding box center [289, 162] width 249 height 23
drag, startPoint x: 242, startPoint y: 162, endPoint x: 21, endPoint y: 149, distance: 221.4
click at [23, 149] on div "Add contact Contact name cASH sALE Email address Phone International Afghanista…" at bounding box center [586, 518] width 1173 height 1036
type input "Cash Sale"
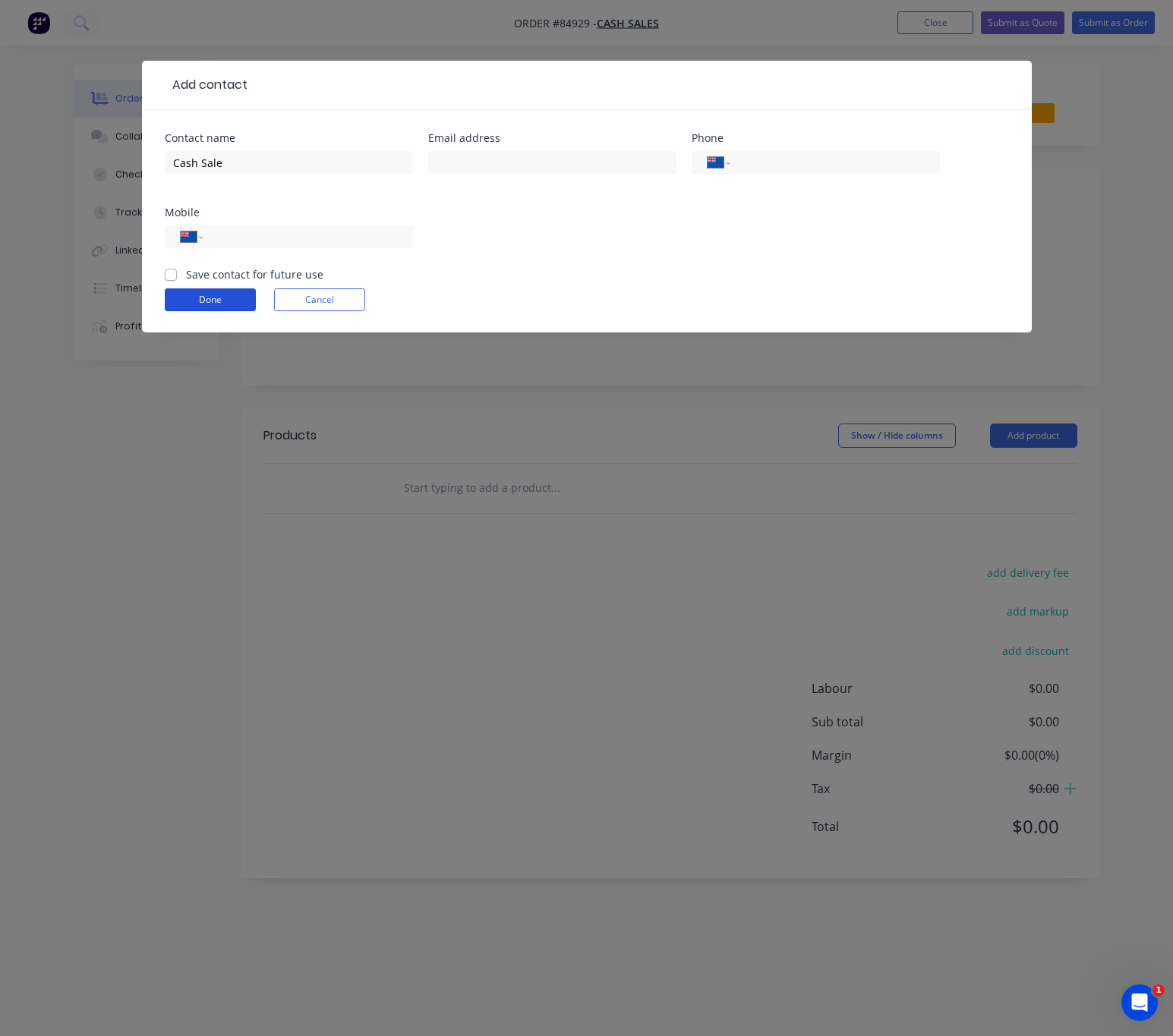
drag, startPoint x: 224, startPoint y: 299, endPoint x: 395, endPoint y: 291, distance: 171.2
click at [224, 298] on button "Done" at bounding box center [210, 300] width 91 height 23
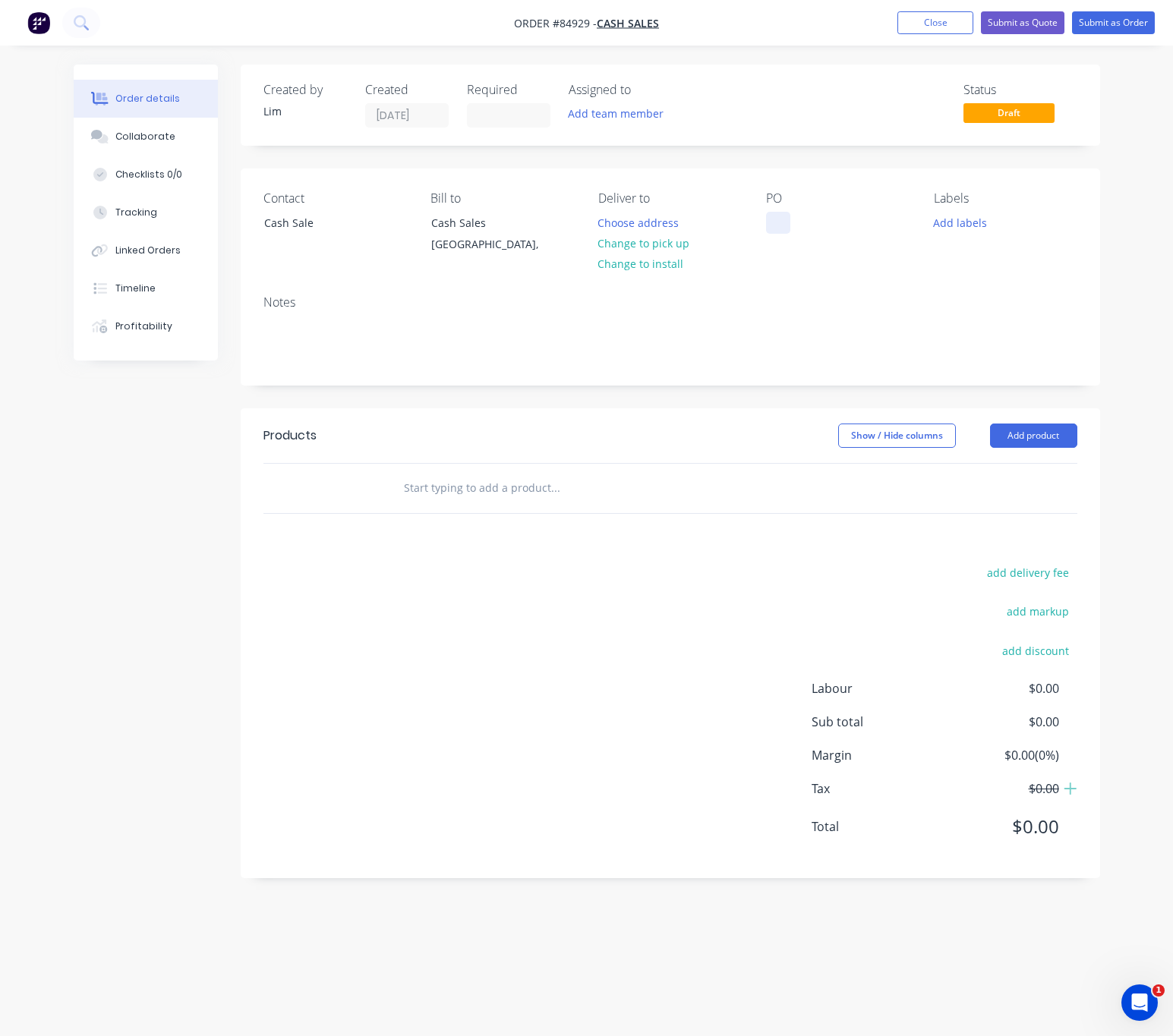
click at [788, 223] on div at bounding box center [778, 223] width 25 height 22
drag, startPoint x: 803, startPoint y: 228, endPoint x: 816, endPoint y: 228, distance: 13.0
click at [802, 228] on div "Cas hSale" at bounding box center [803, 223] width 74 height 22
drag, startPoint x: 679, startPoint y: 242, endPoint x: 738, endPoint y: 245, distance: 59.1
click at [679, 241] on button "Change to pick up" at bounding box center [643, 244] width 108 height 21
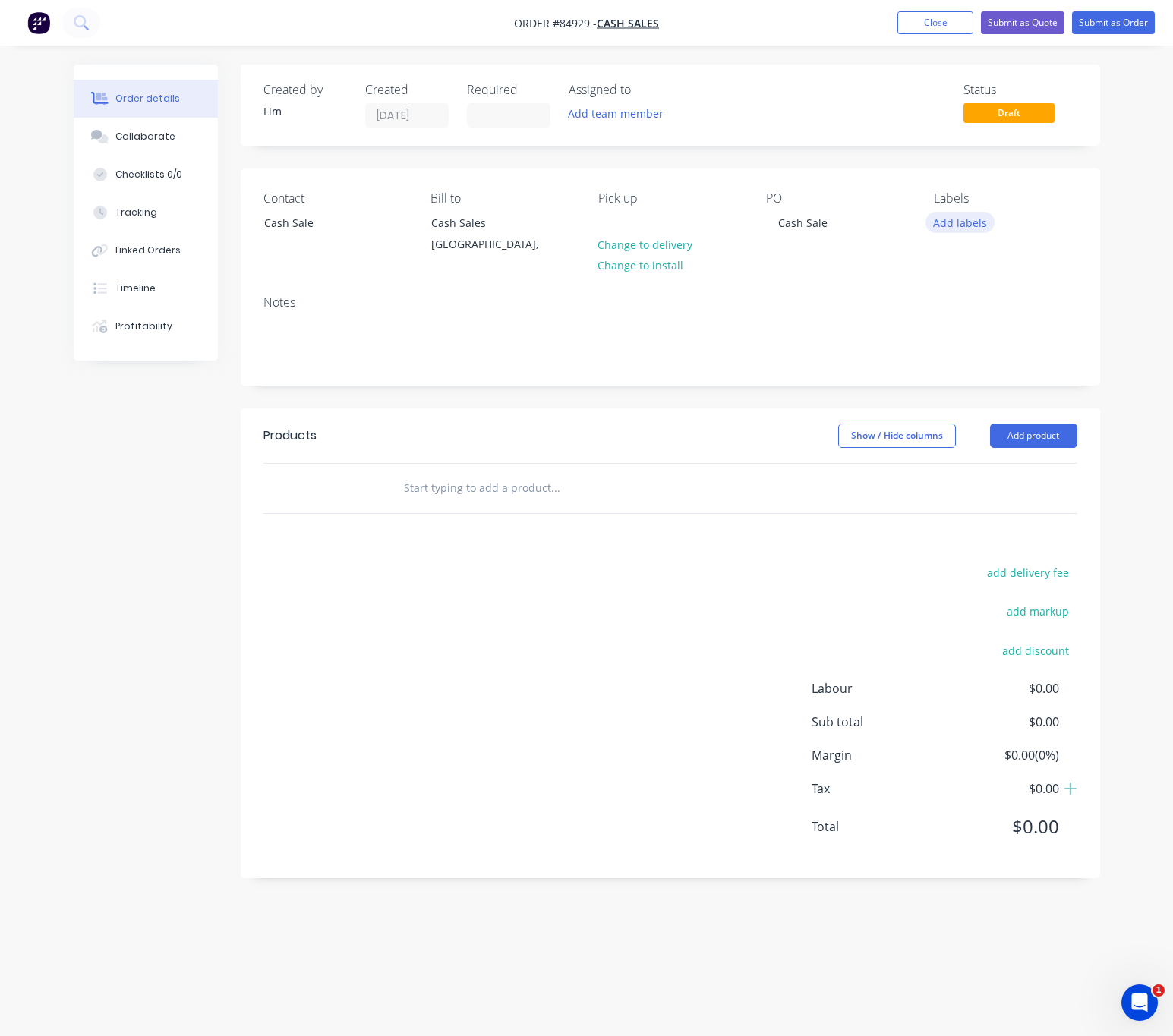
click at [955, 228] on button "Add labels" at bounding box center [960, 222] width 70 height 21
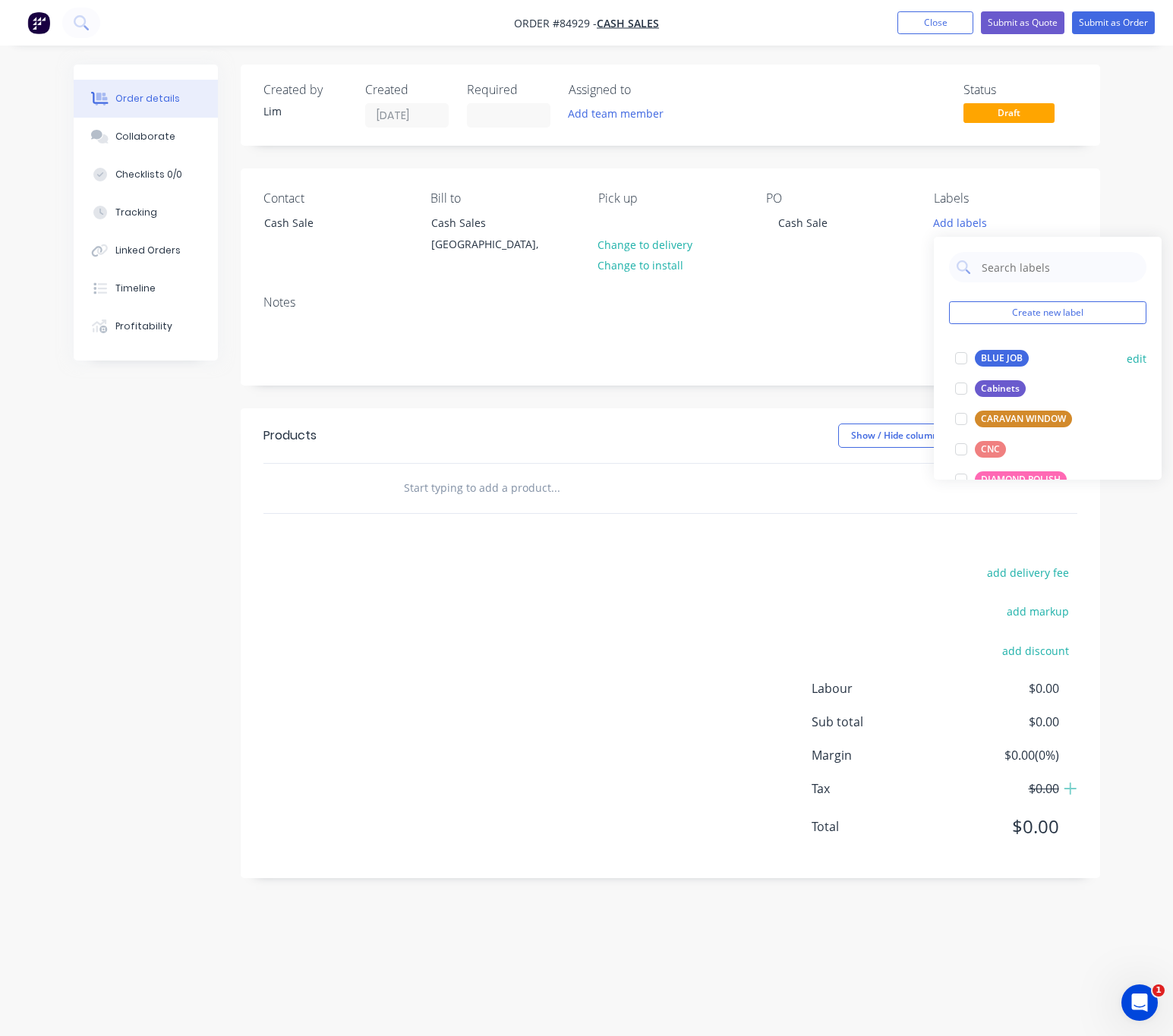
click at [984, 358] on div "BLUE JOB" at bounding box center [1002, 358] width 54 height 17
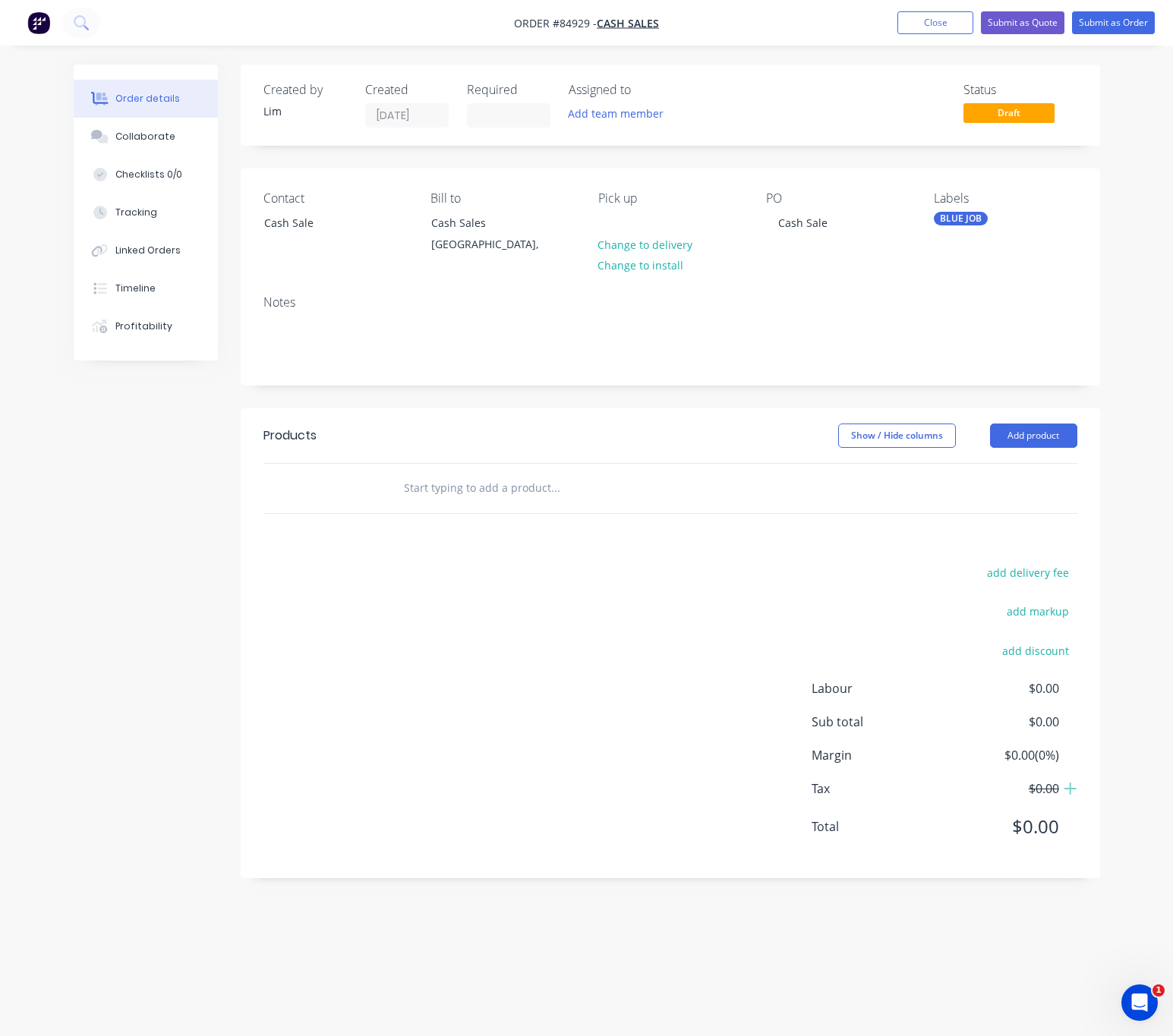
drag, startPoint x: 758, startPoint y: 600, endPoint x: 736, endPoint y: 606, distance: 22.8
click at [756, 601] on div "add delivery fee add markup add discount Labour $0.00 Sub total $0.00 Margin $0…" at bounding box center [670, 709] width 814 height 293
click at [511, 488] on input "text" at bounding box center [555, 488] width 304 height 30
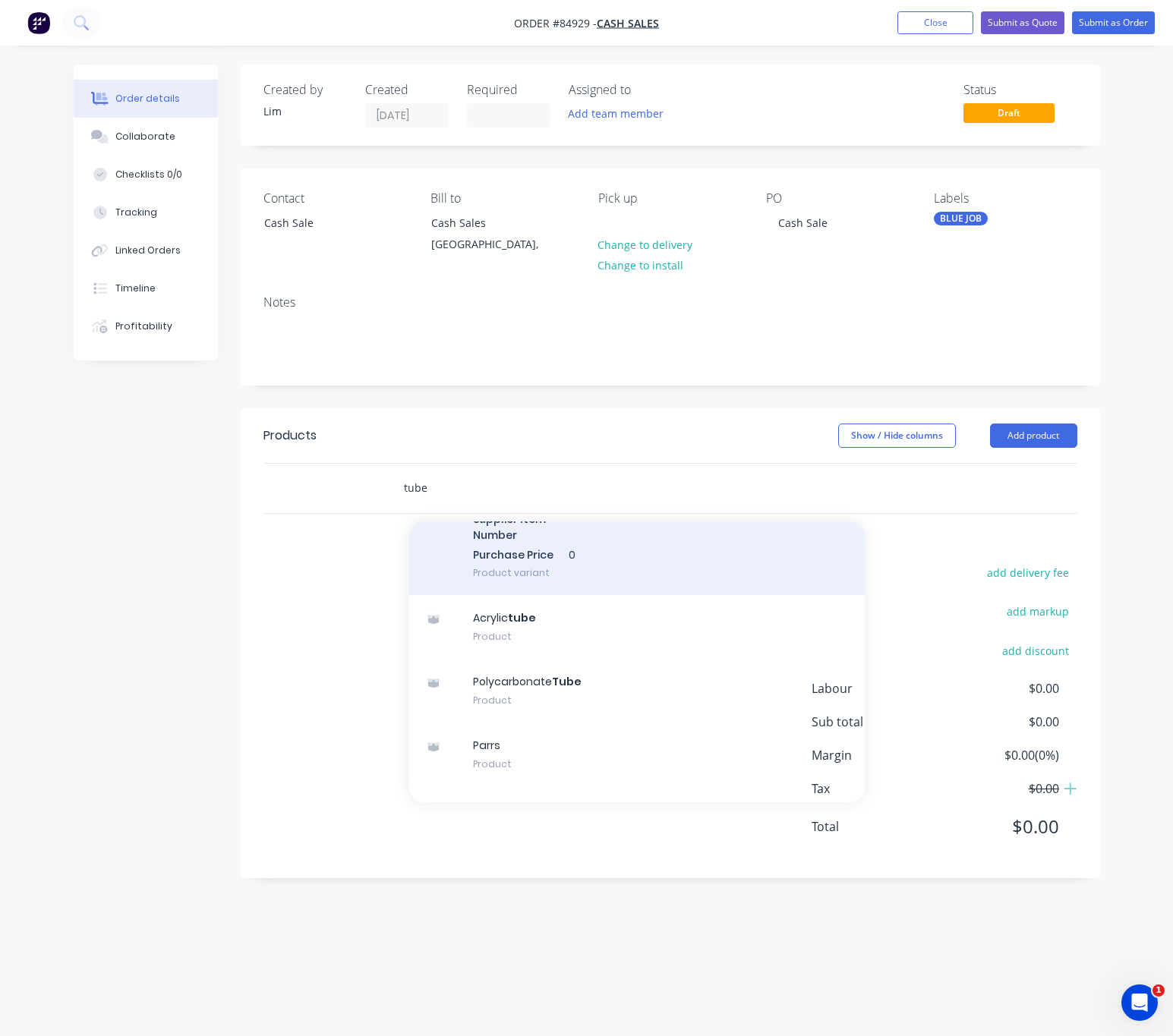
scroll to position [8326, 0]
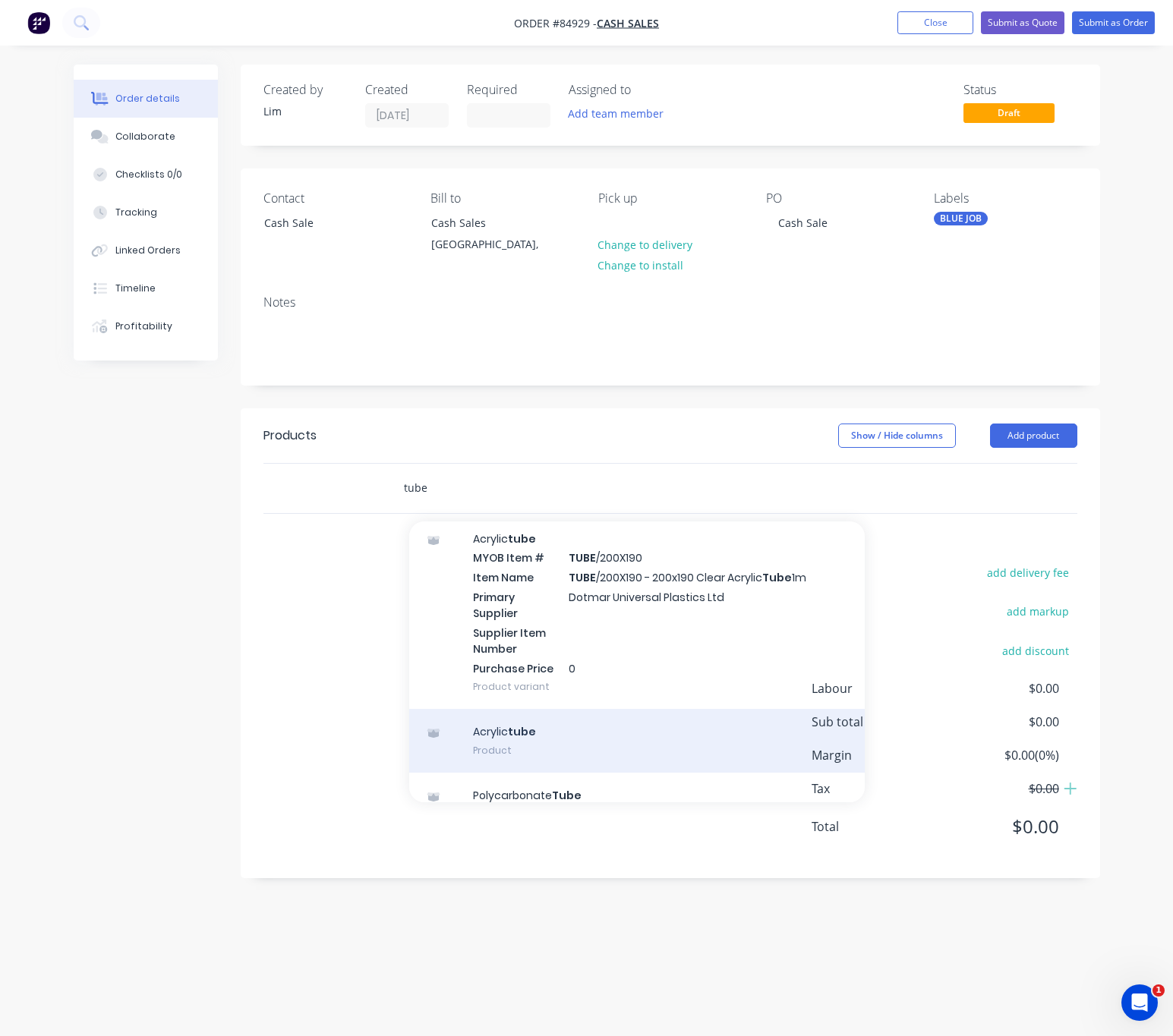
type input "tube"
click at [597, 709] on div "Acrylic tube Product" at bounding box center [637, 741] width 456 height 64
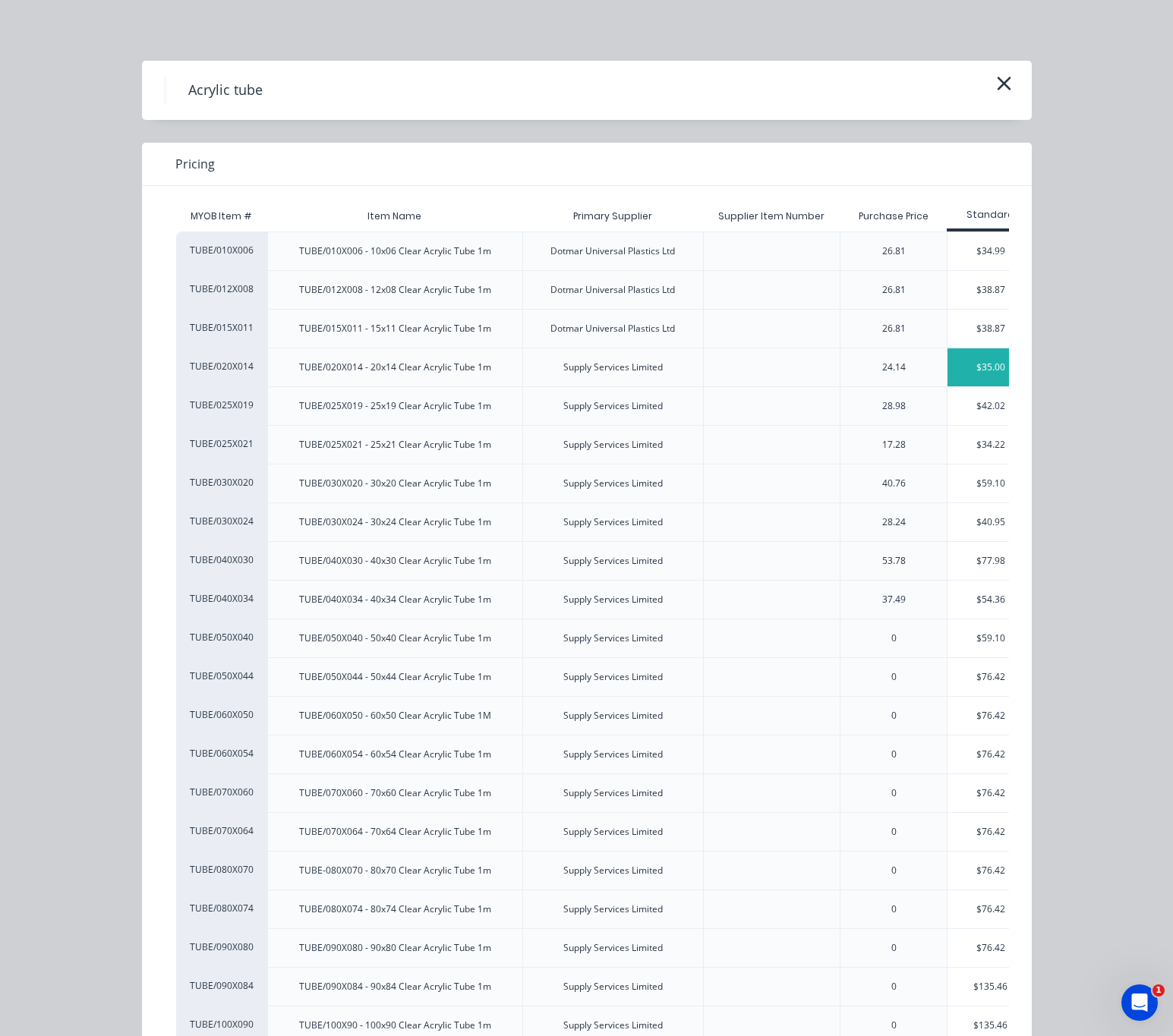
click at [978, 370] on div "$35.00" at bounding box center [990, 367] width 85 height 38
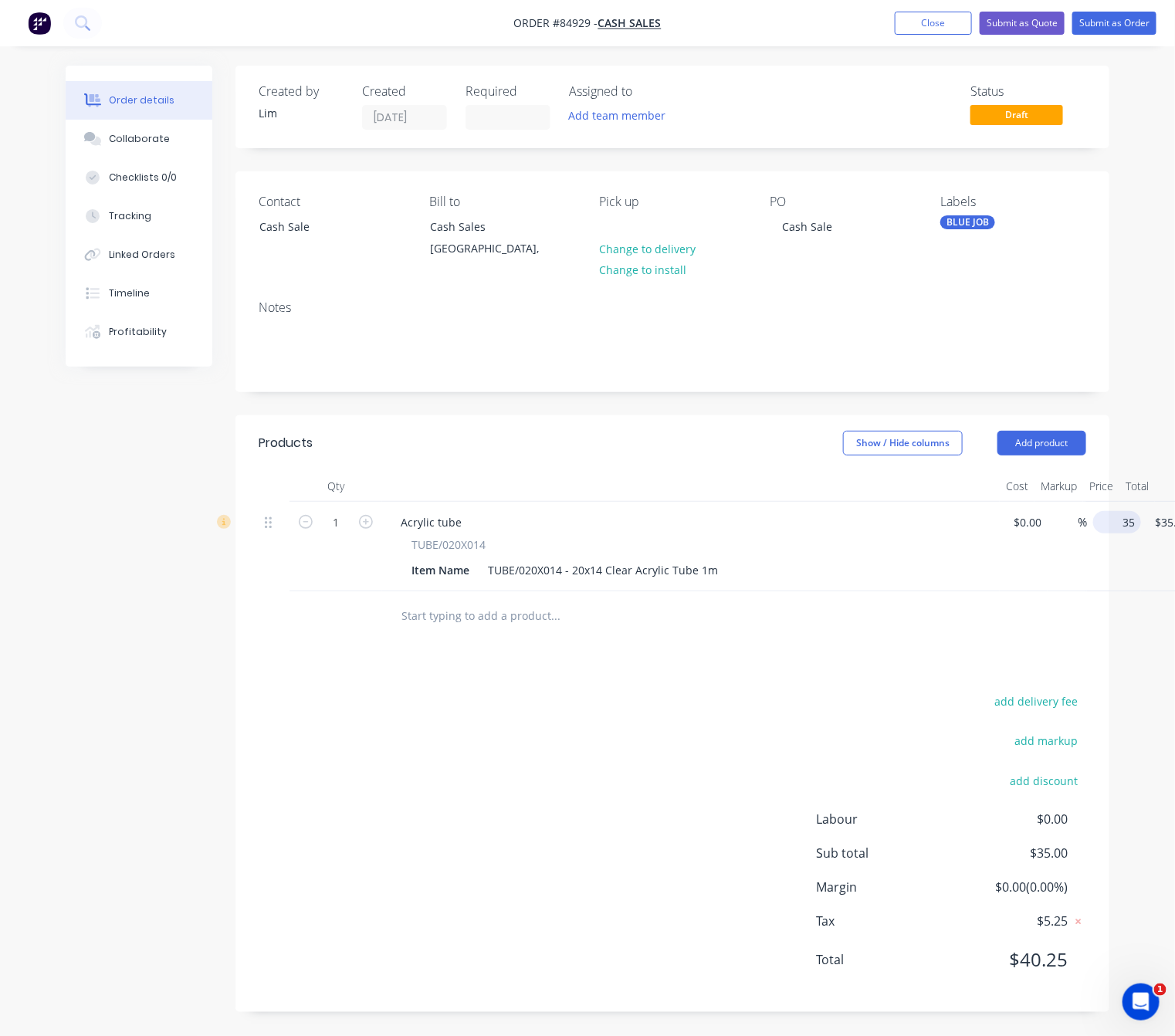
click at [1110, 522] on input "35" at bounding box center [1120, 522] width 42 height 23
type input "$46.39"
click at [619, 790] on div "add delivery fee add markup add discount Labour $0.00 Sub total $35.00 Margin $…" at bounding box center [672, 840] width 827 height 298
click at [1128, 28] on button "Submit as Order" at bounding box center [1114, 23] width 85 height 23
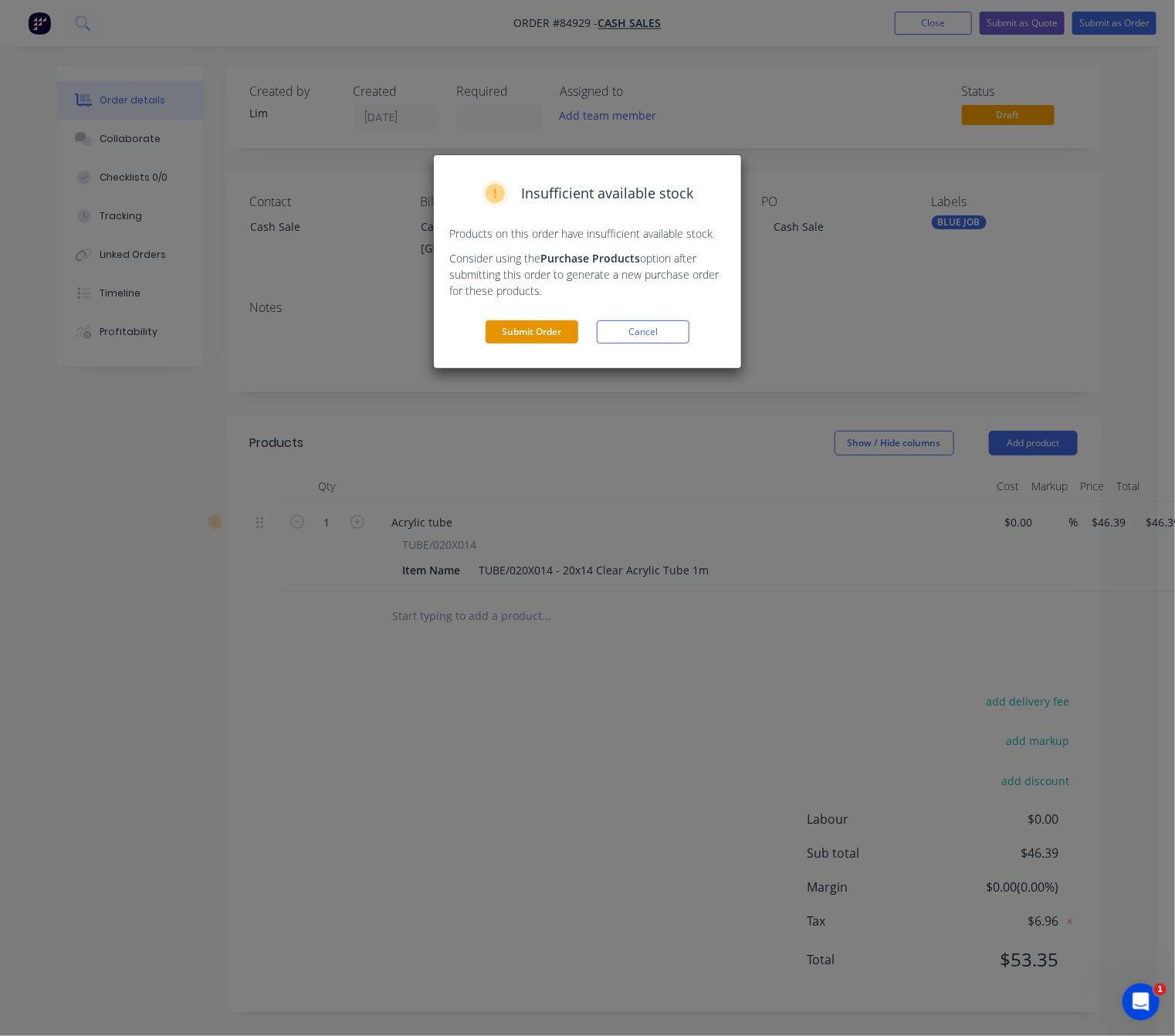
click at [551, 327] on button "Submit Order" at bounding box center [531, 332] width 93 height 23
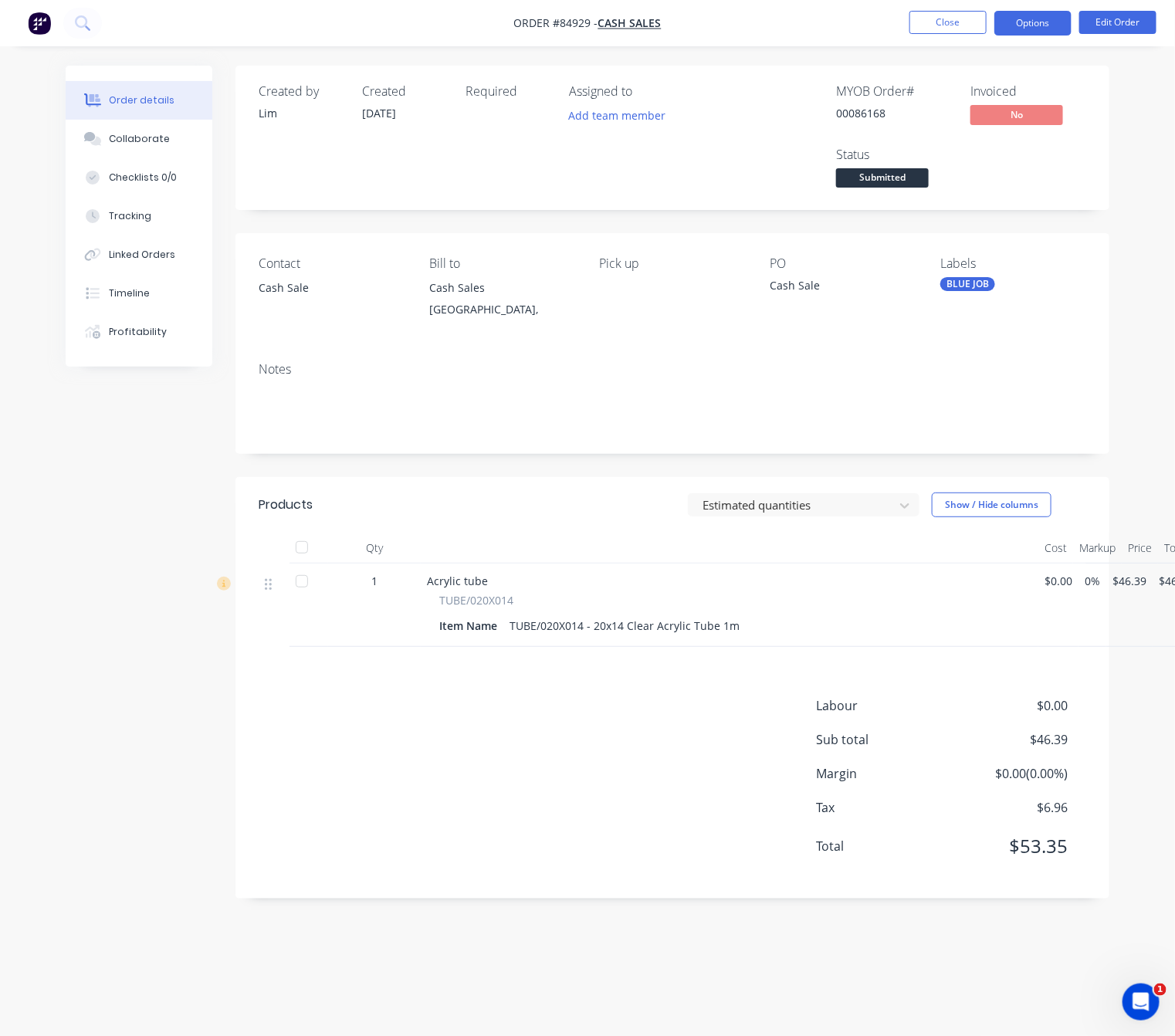
click at [1041, 32] on button "Options" at bounding box center [1033, 23] width 77 height 25
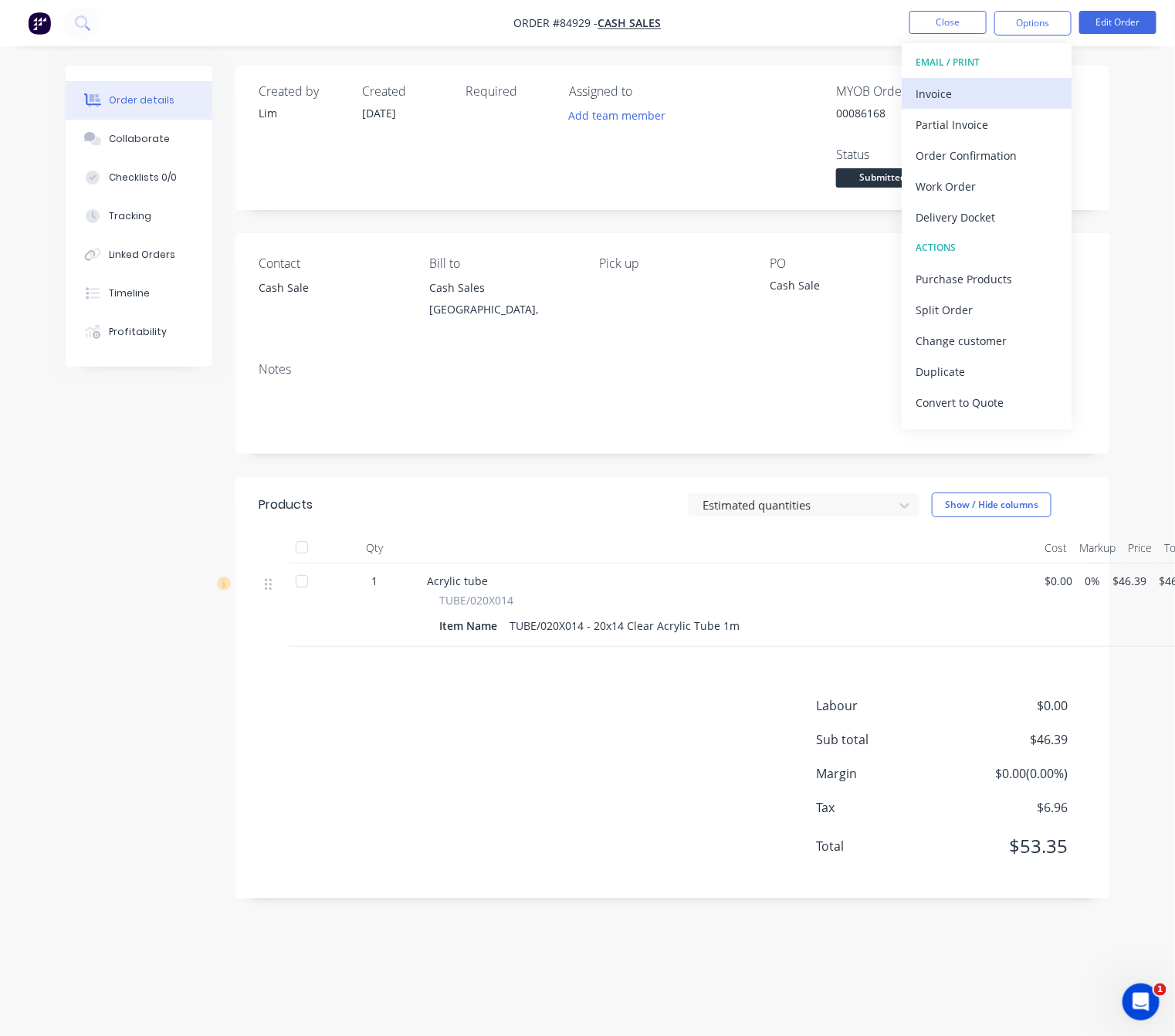
click at [1011, 97] on div "Invoice" at bounding box center [987, 94] width 142 height 23
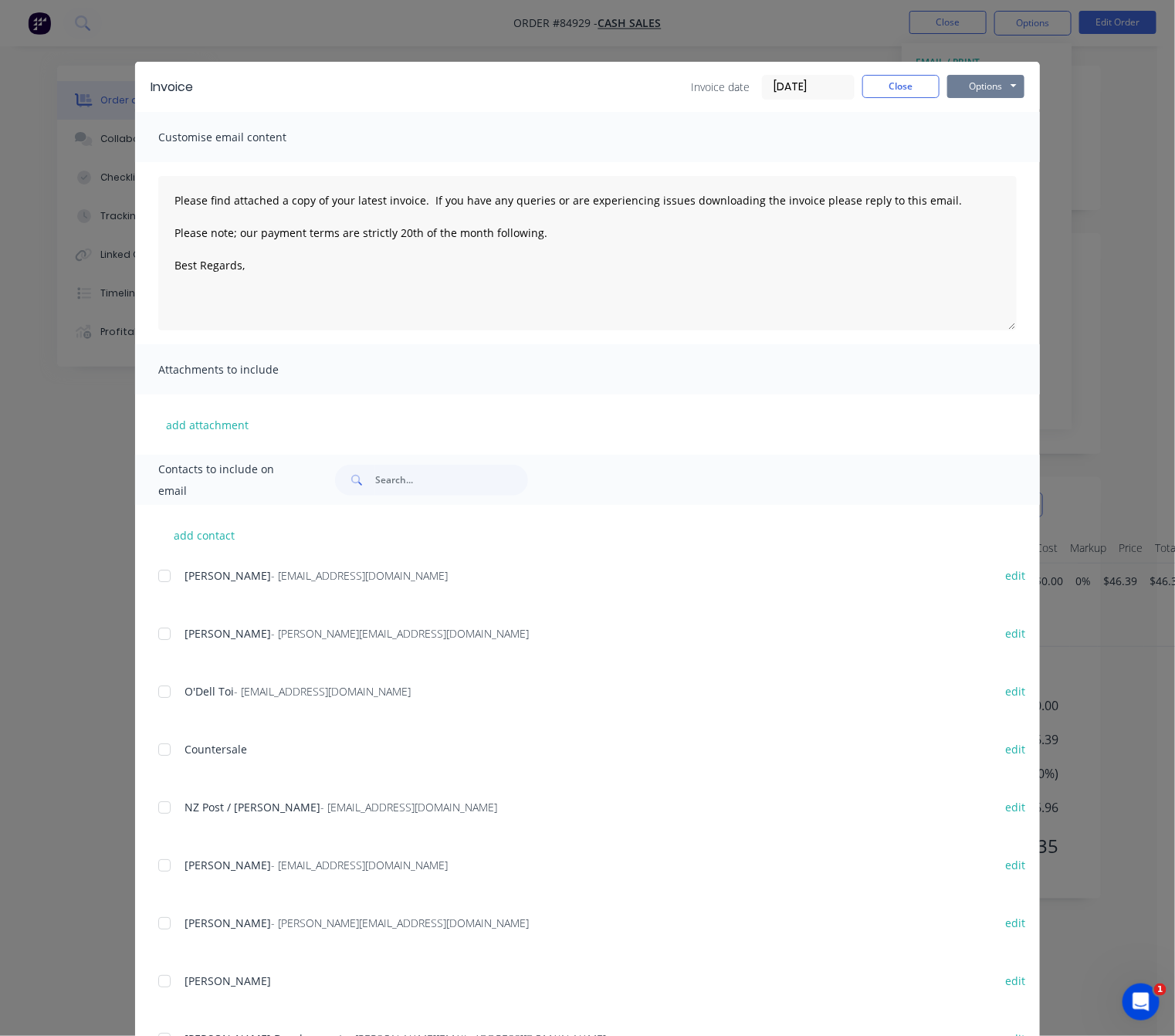
click at [1012, 82] on button "Options" at bounding box center [986, 86] width 77 height 23
click at [1008, 112] on button "Preview" at bounding box center [996, 114] width 99 height 26
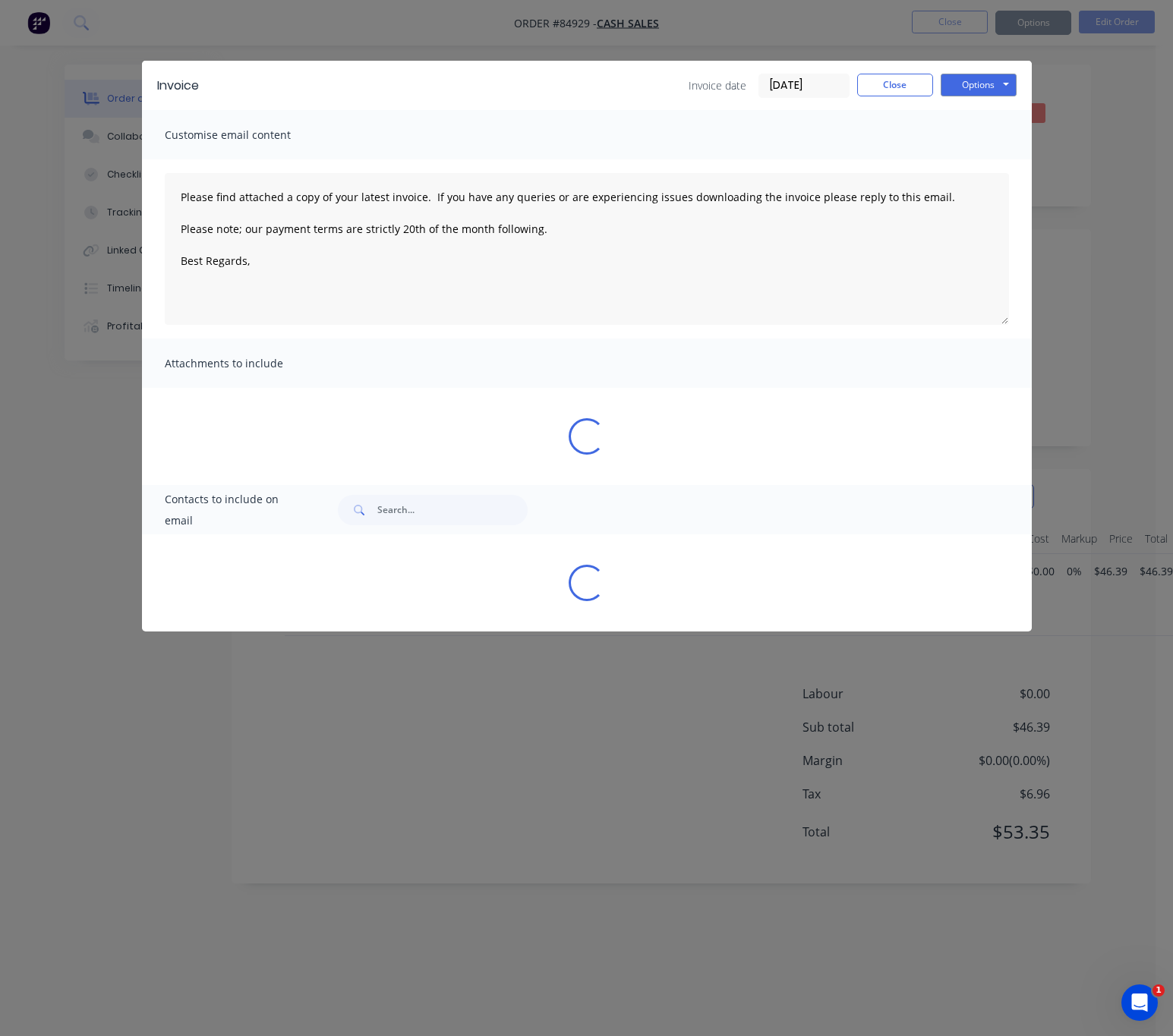
type textarea "Please find attached a copy of your latest invoice. If you have any queries or …"
